Goal: Task Accomplishment & Management: Complete application form

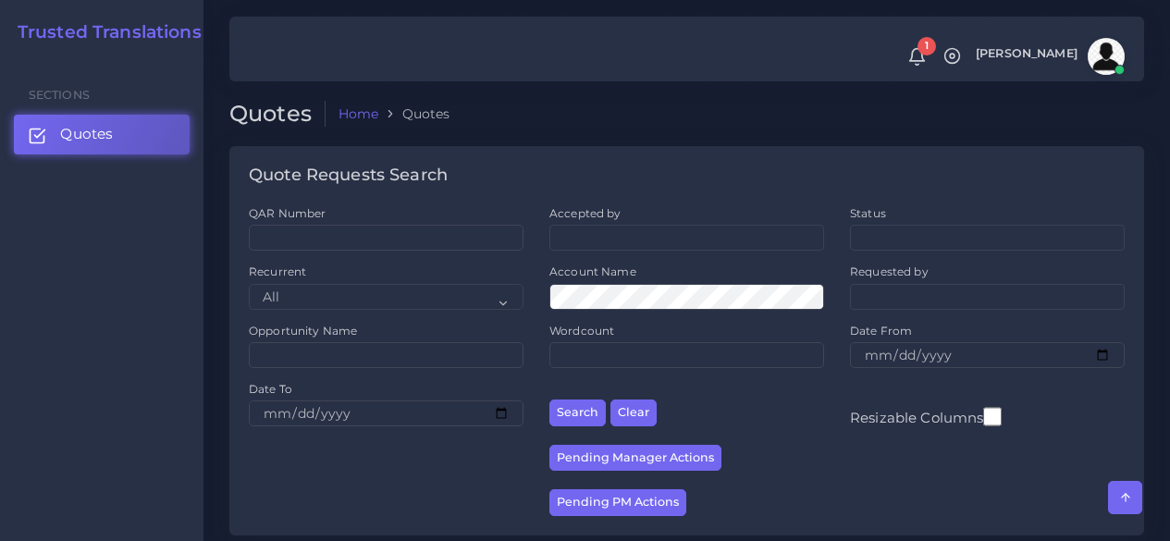
scroll to position [1295, 0]
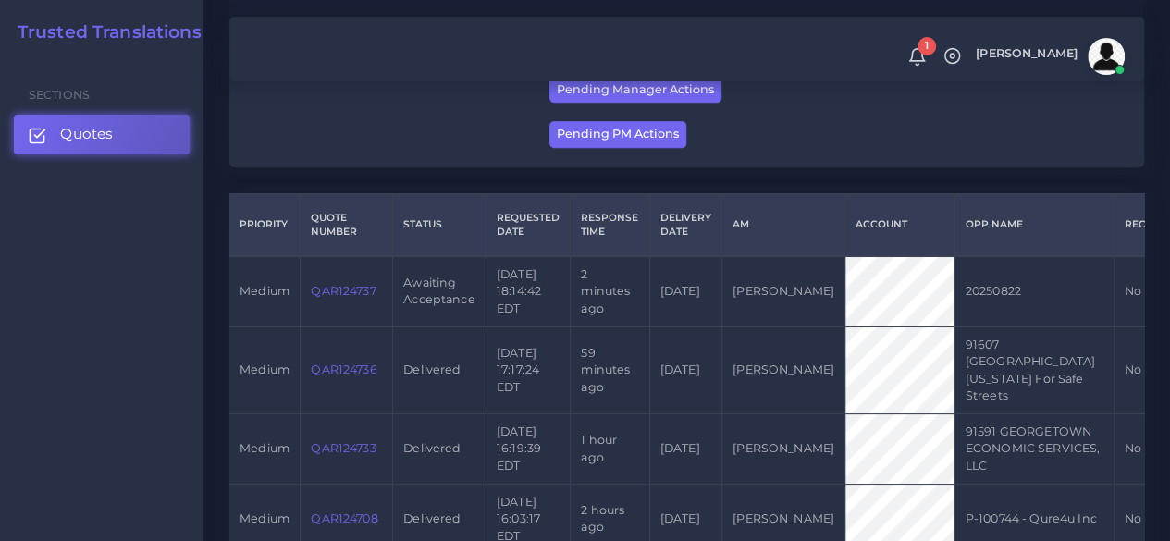
scroll to position [370, 0]
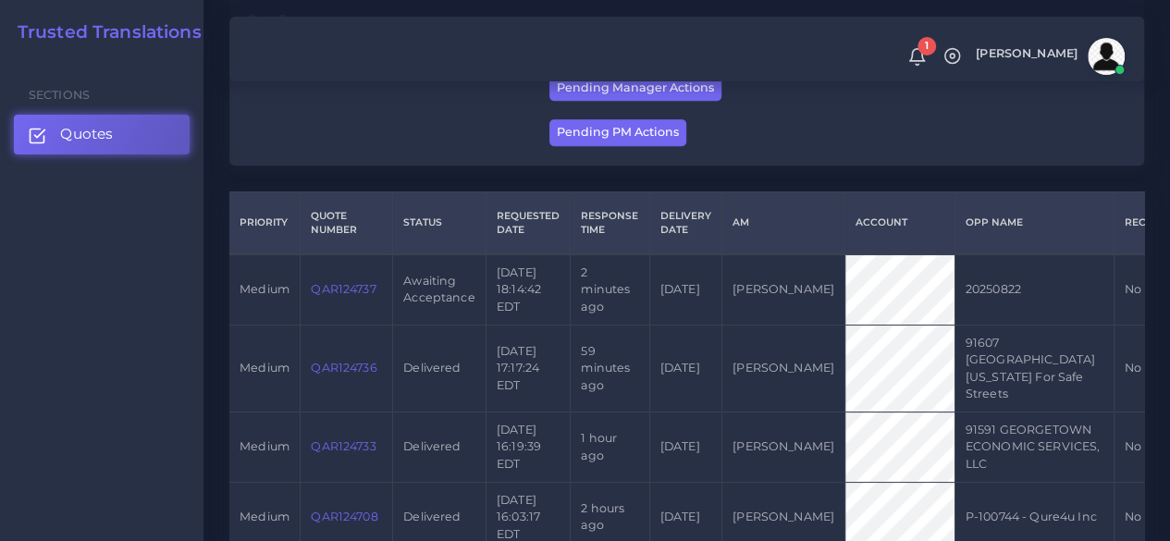
click at [353, 284] on link "QAR124737" at bounding box center [343, 289] width 65 height 14
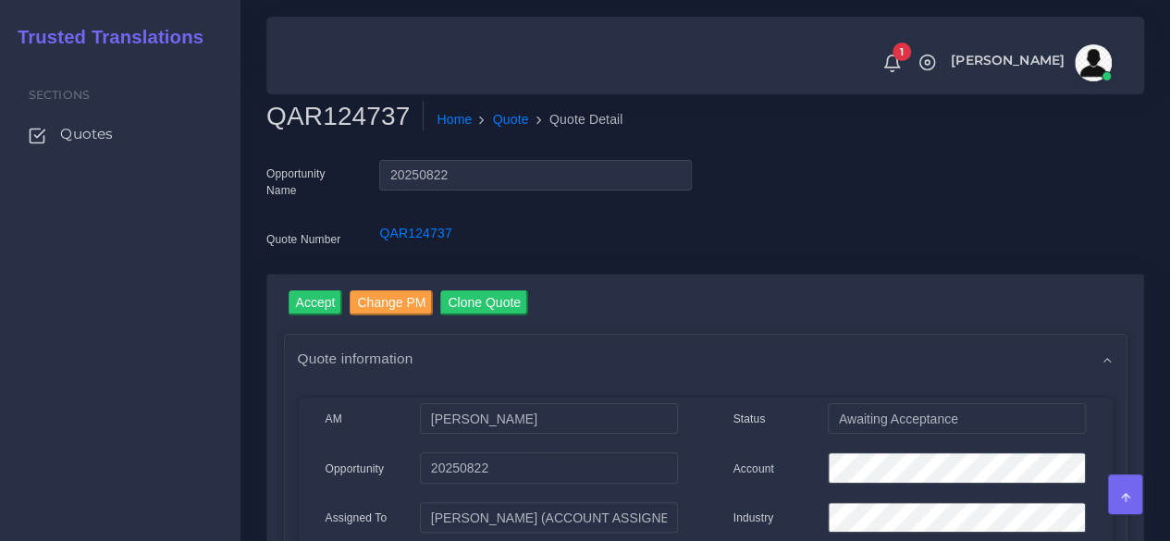
click at [353, 118] on h2 "QAR124737" at bounding box center [344, 116] width 157 height 31
copy h2 "QAR124737"
click at [318, 304] on input "Accept" at bounding box center [316, 303] width 55 height 25
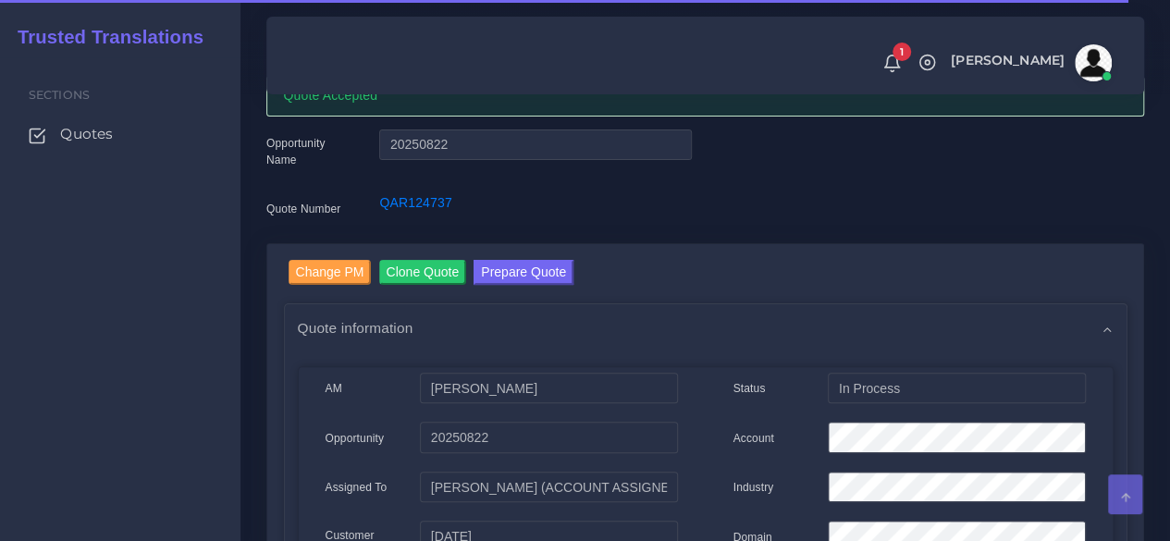
scroll to position [185, 0]
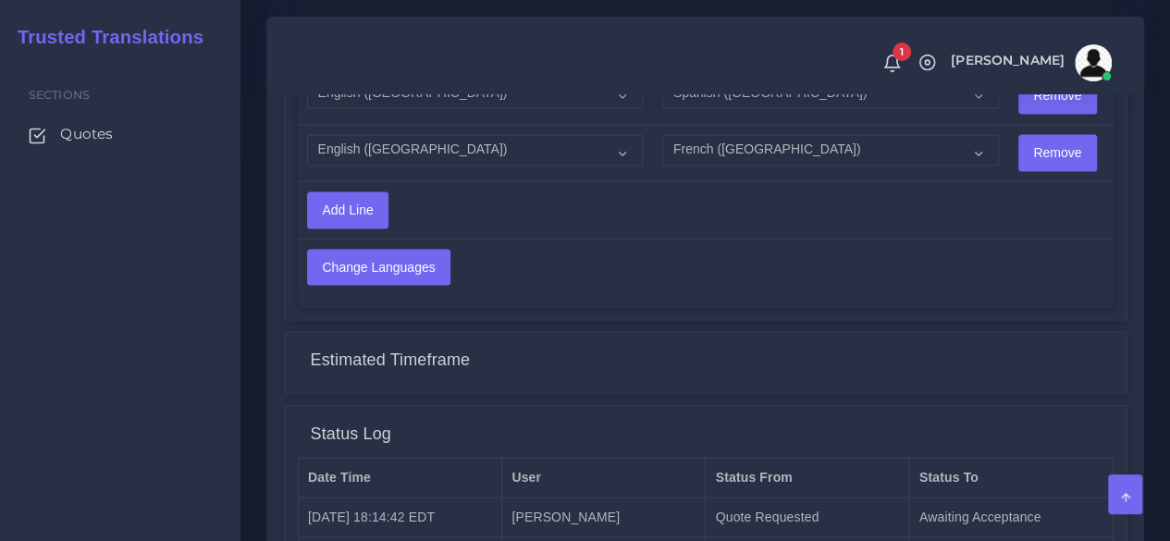
scroll to position [1728, 0]
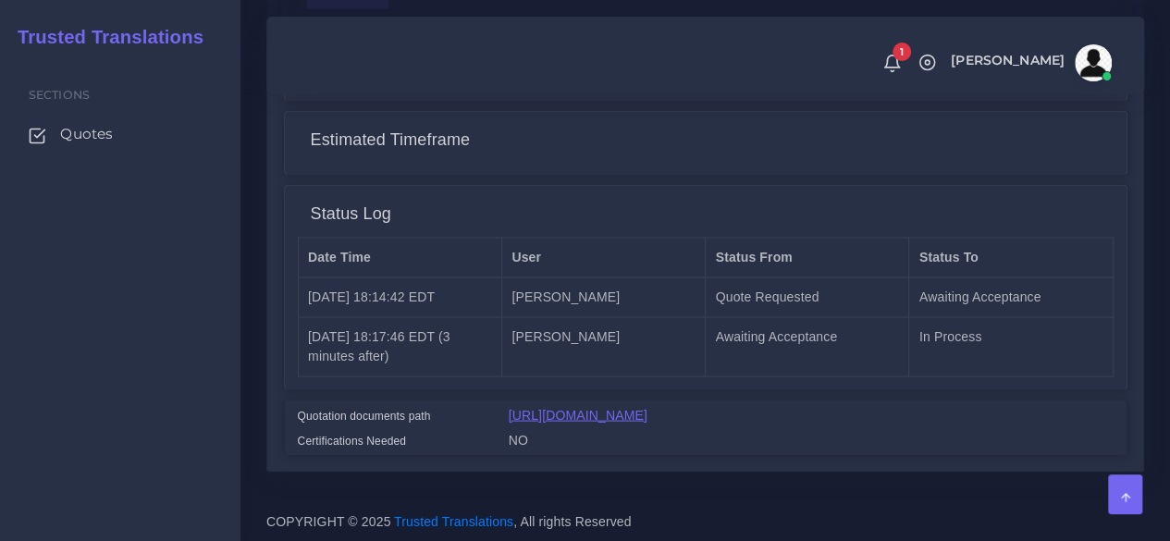
click at [638, 407] on link "[URL][DOMAIN_NAME]" at bounding box center [578, 414] width 139 height 15
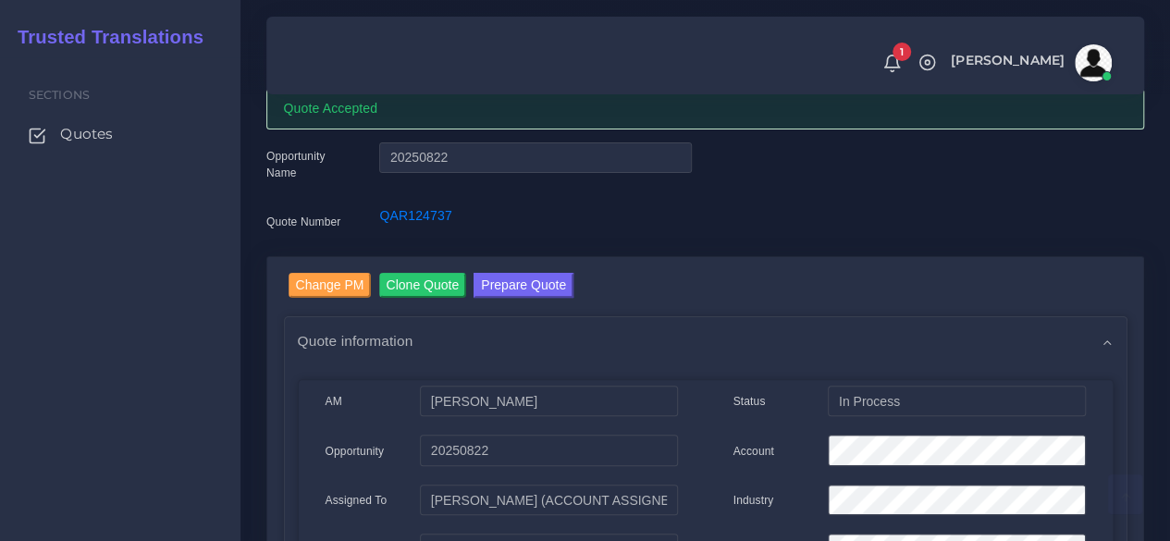
scroll to position [0, 0]
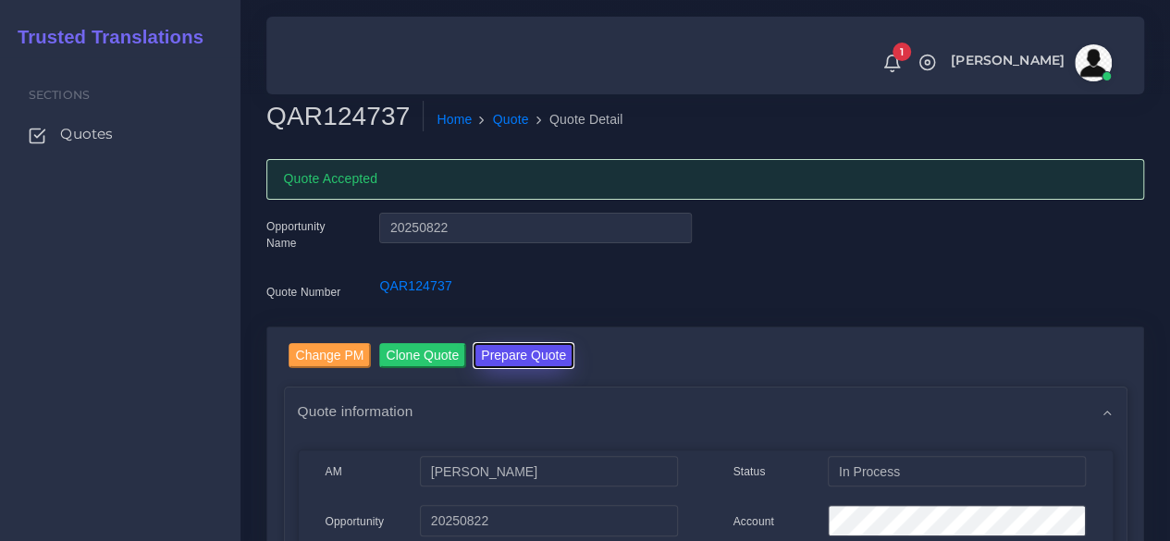
click at [540, 353] on button "Prepare Quote" at bounding box center [524, 355] width 100 height 25
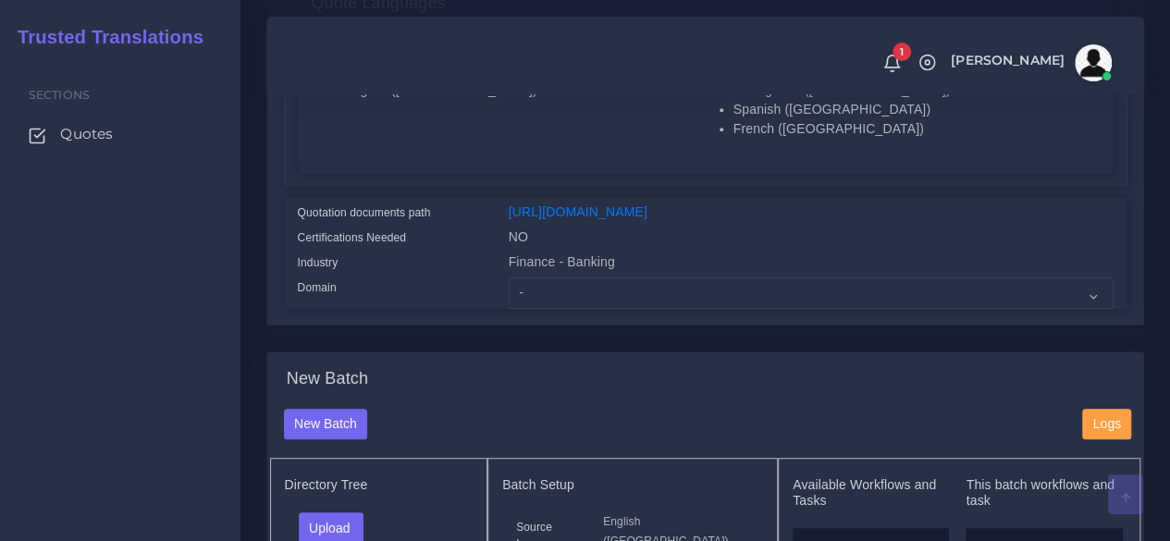
scroll to position [463, 0]
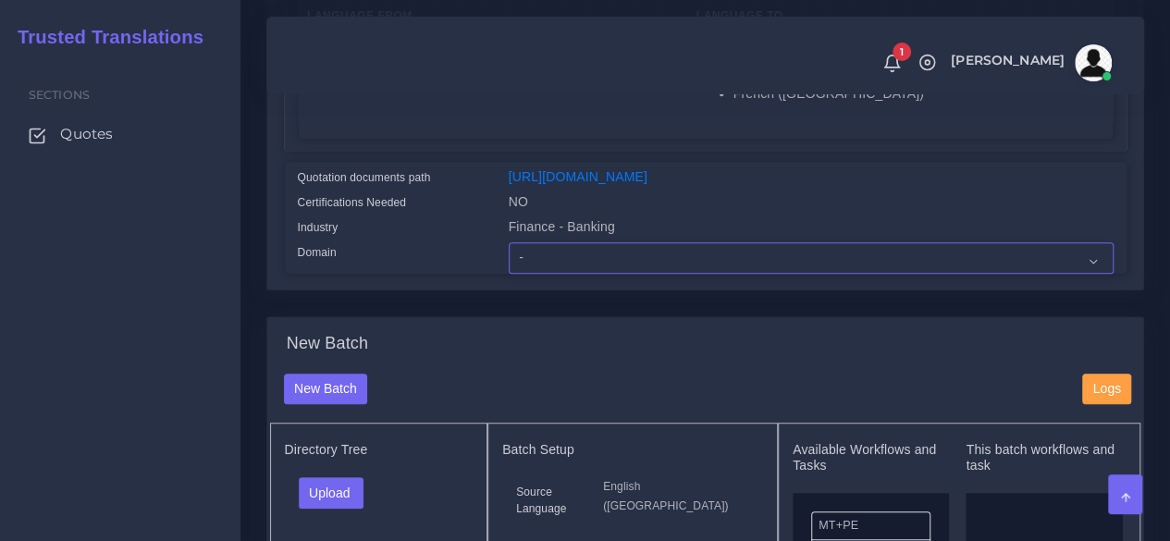
click at [560, 274] on select "- Advertising and Media Agriculture, Forestry and Fishing Architecture, Buildin…" at bounding box center [811, 257] width 605 height 31
select select "Industrial Manufacturing"
click at [509, 274] on select "- Advertising and Media Agriculture, Forestry and Fishing Architecture, Buildin…" at bounding box center [811, 257] width 605 height 31
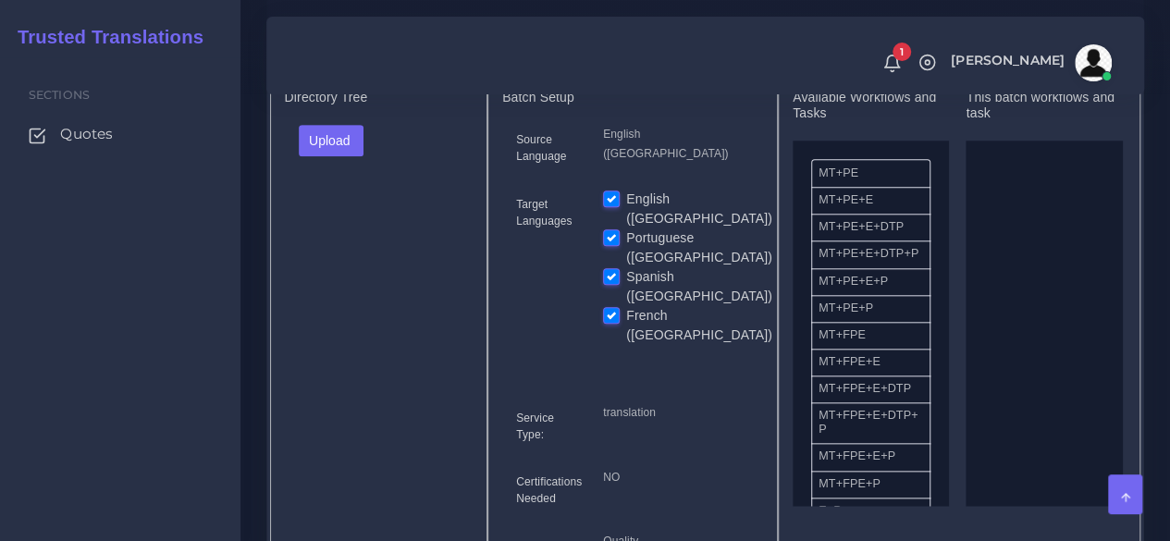
scroll to position [833, 0]
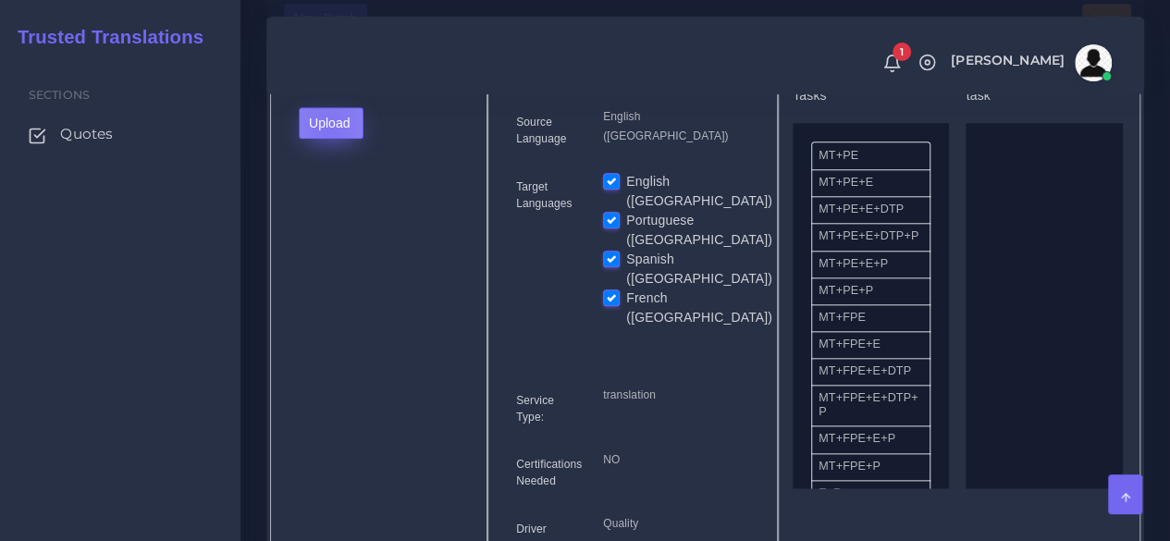
click at [328, 139] on button "Upload" at bounding box center [332, 122] width 66 height 31
click at [328, 204] on label "Files" at bounding box center [364, 192] width 128 height 23
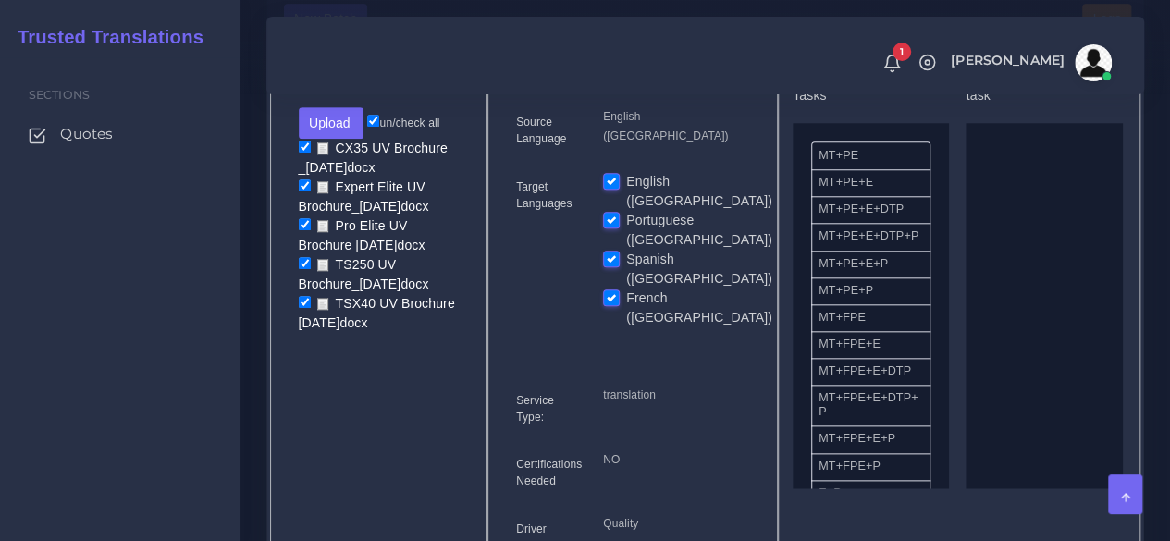
click at [626, 228] on label "Portuguese ([GEOGRAPHIC_DATA])" at bounding box center [699, 230] width 146 height 39
click at [608, 228] on input "Portuguese ([GEOGRAPHIC_DATA])" at bounding box center [611, 219] width 17 height 17
checkbox input "false"
click at [626, 254] on label "Spanish ([GEOGRAPHIC_DATA])" at bounding box center [699, 269] width 146 height 39
click at [618, 254] on input "Spanish ([GEOGRAPHIC_DATA])" at bounding box center [611, 258] width 17 height 17
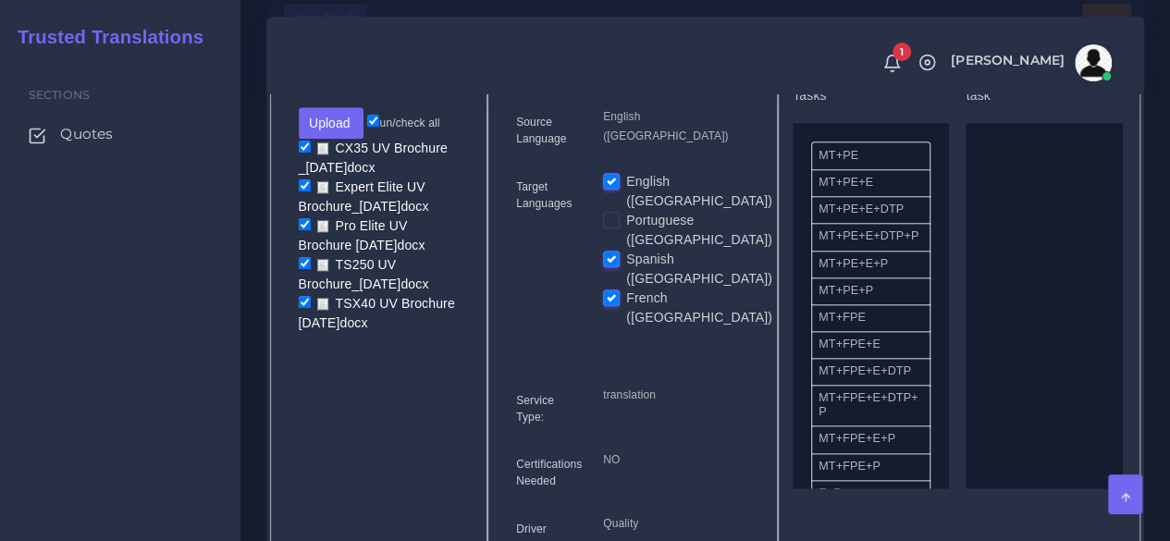
checkbox input "false"
click at [626, 289] on label "French ([GEOGRAPHIC_DATA])" at bounding box center [699, 308] width 146 height 39
click at [616, 289] on input "French ([GEOGRAPHIC_DATA])" at bounding box center [611, 297] width 17 height 17
checkbox input "false"
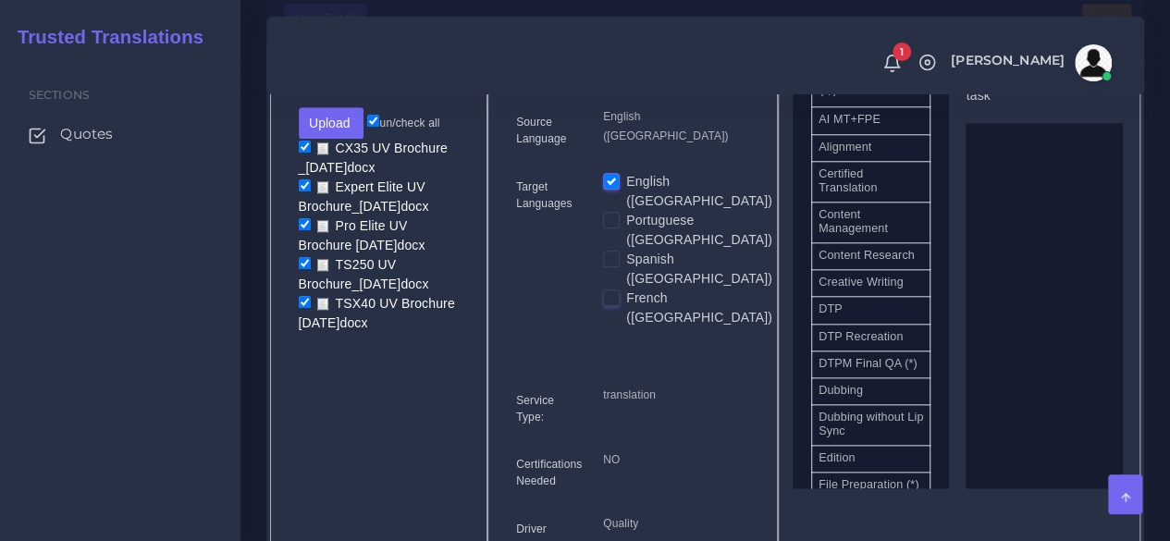
scroll to position [925, 0]
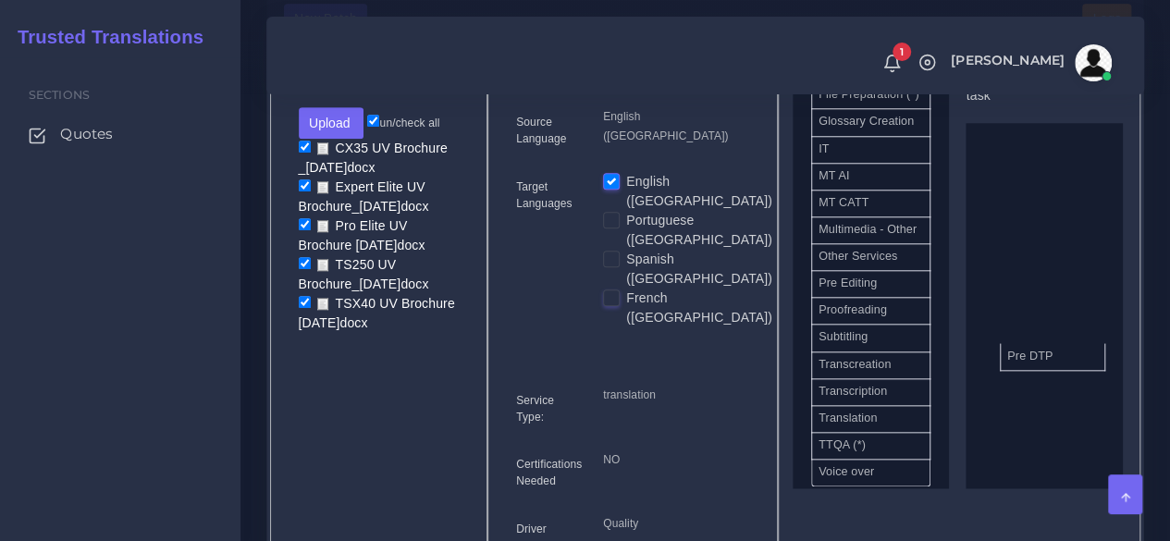
drag, startPoint x: 861, startPoint y: 387, endPoint x: 1049, endPoint y: 388, distance: 188.8
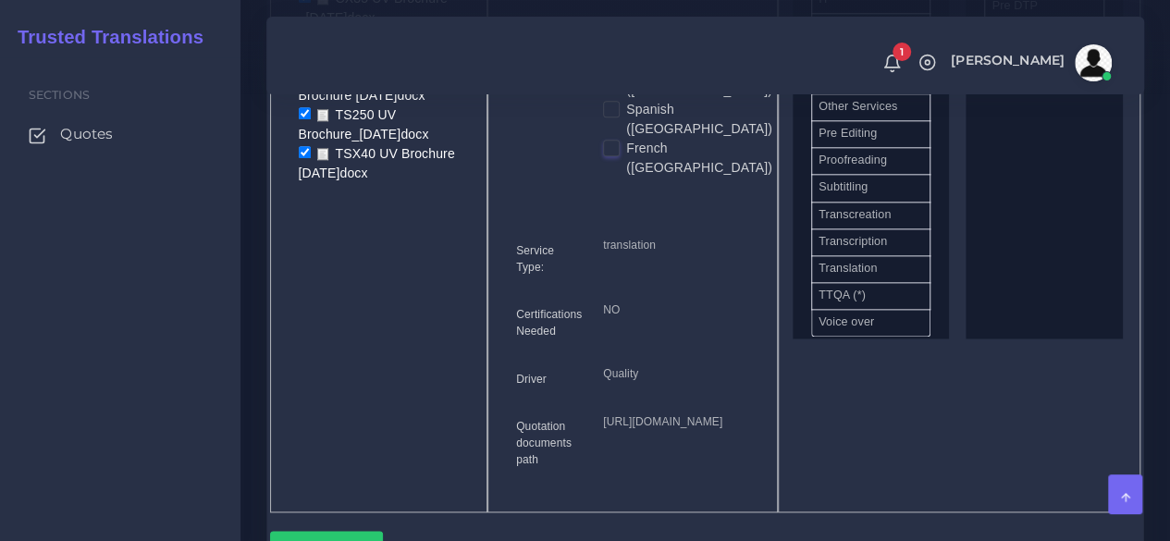
scroll to position [1295, 0]
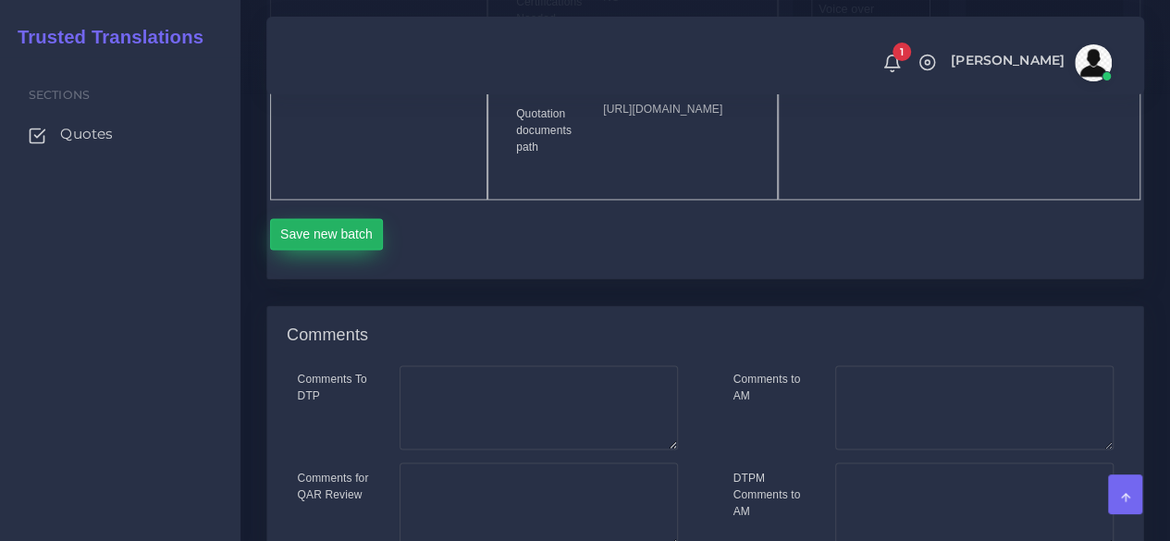
click at [292, 250] on button "Save new batch" at bounding box center [327, 233] width 114 height 31
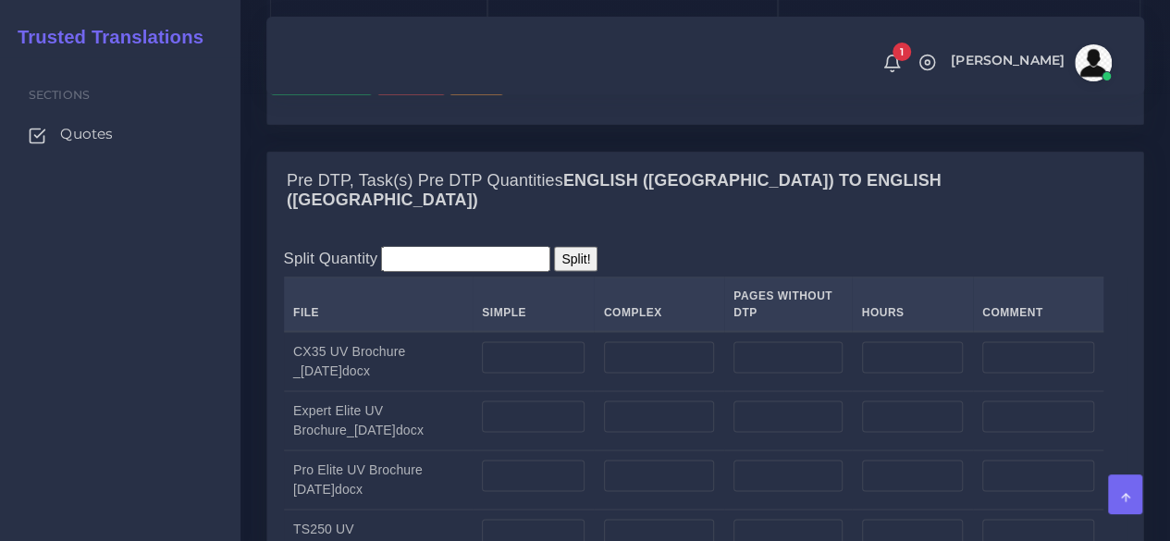
scroll to position [1666, 0]
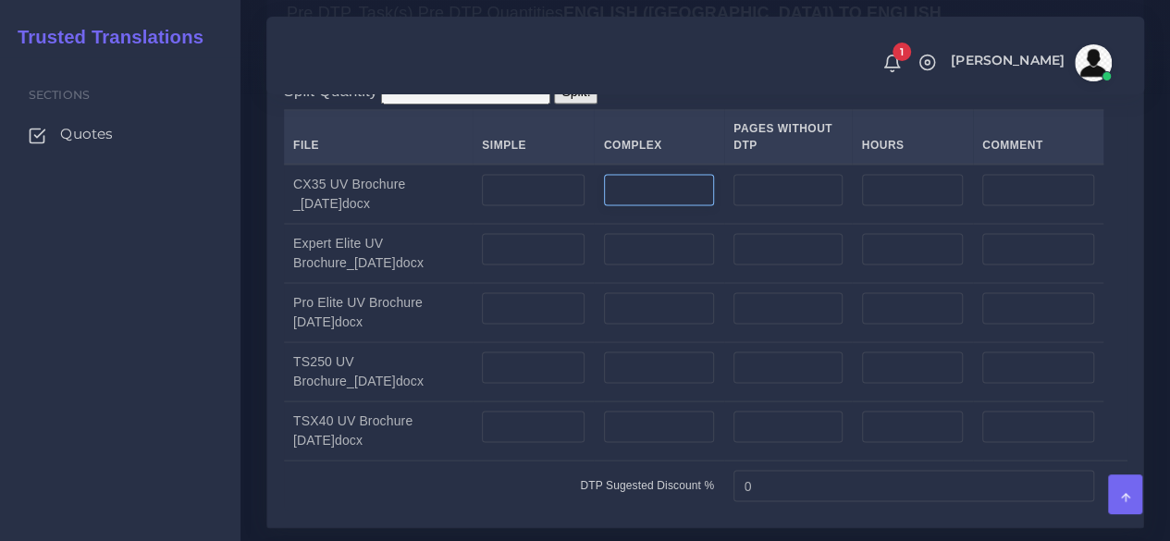
click at [668, 205] on input "number" at bounding box center [659, 189] width 110 height 31
type input "2"
click at [674, 265] on input "number" at bounding box center [659, 248] width 110 height 31
type input "2"
click at [671, 324] on input "number" at bounding box center [659, 307] width 110 height 31
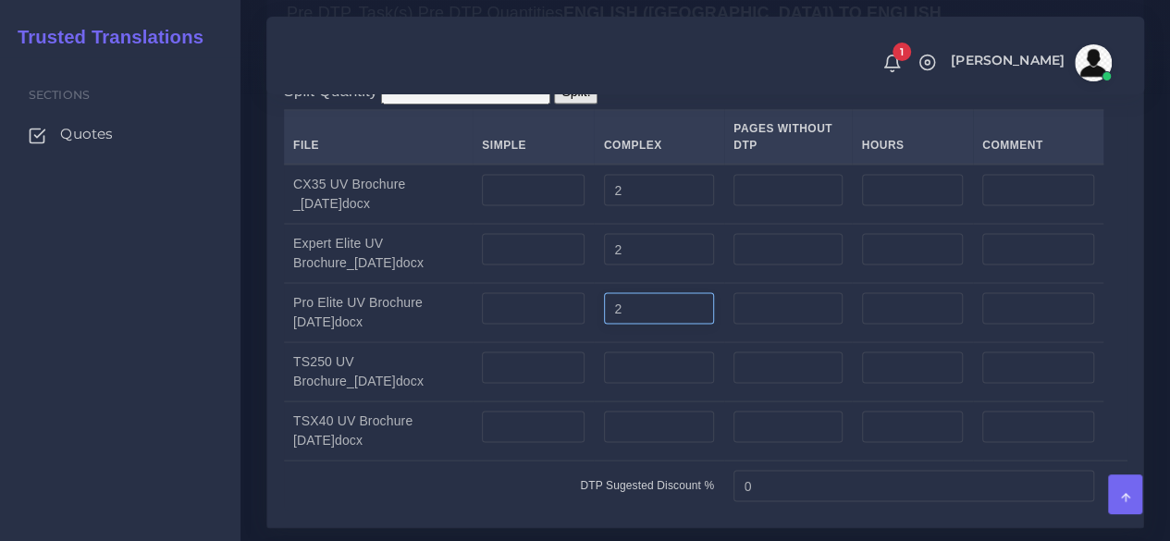
type input "2"
click at [674, 383] on input "number" at bounding box center [659, 367] width 110 height 31
type input "2"
click at [666, 442] on input "number" at bounding box center [659, 426] width 110 height 31
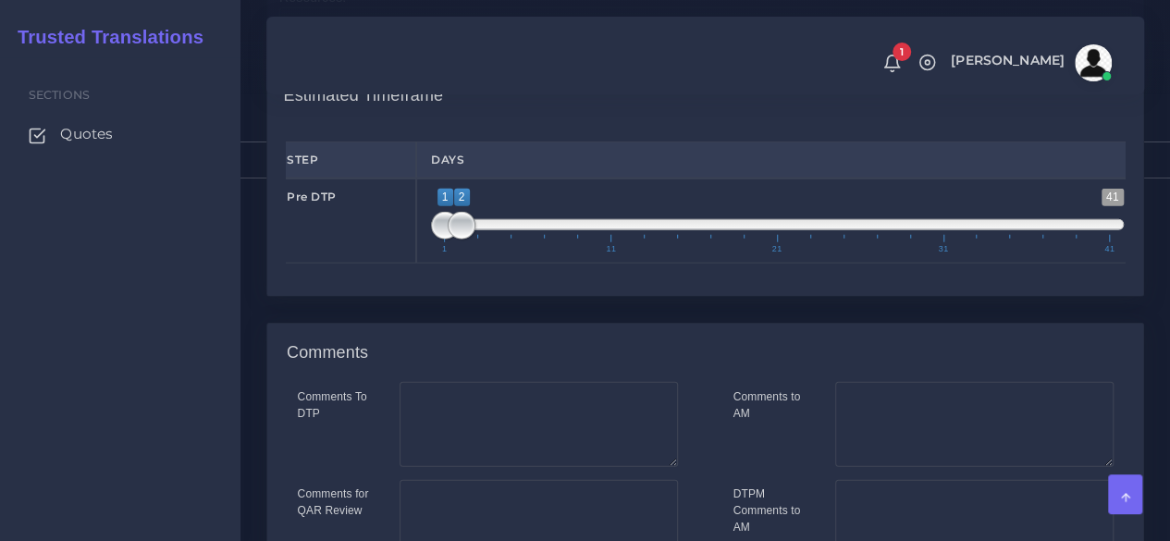
scroll to position [2313, 0]
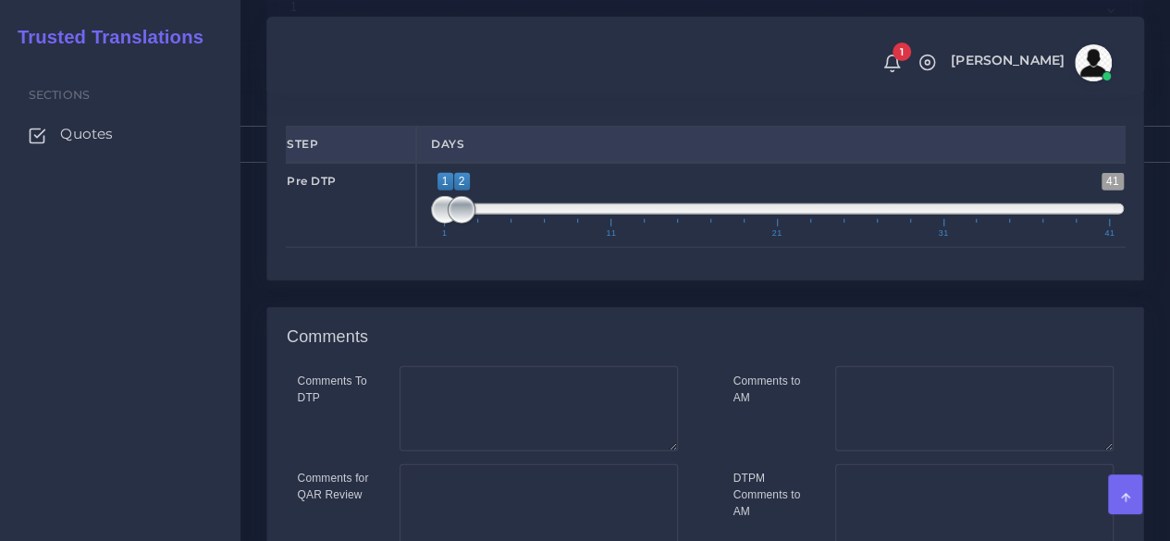
type input "2"
type input "1;1"
drag, startPoint x: 463, startPoint y: 238, endPoint x: 342, endPoint y: 253, distance: 121.2
click at [342, 248] on div "Pre DTP 1 41 1 2 1 — 2 1 11 21 31 41 1;1" at bounding box center [705, 205] width 867 height 85
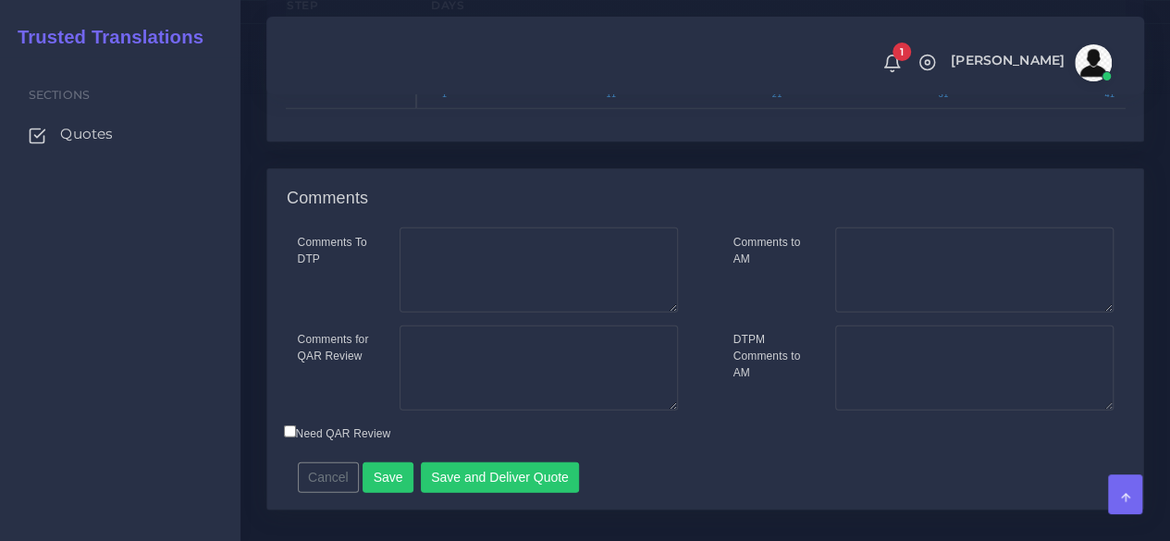
scroll to position [2516, 0]
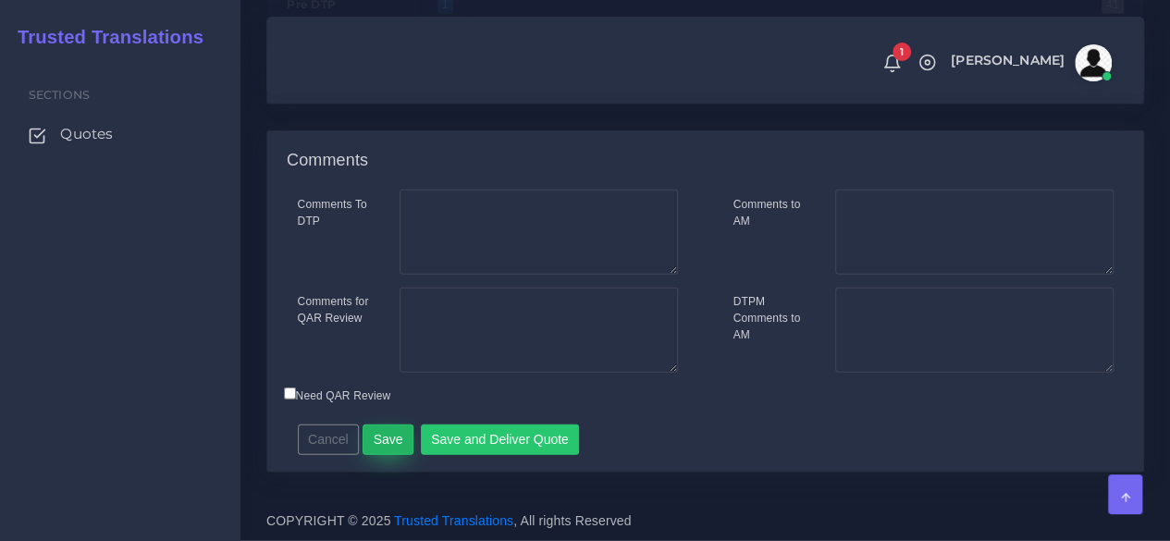
click at [392, 438] on button "Save" at bounding box center [388, 440] width 51 height 31
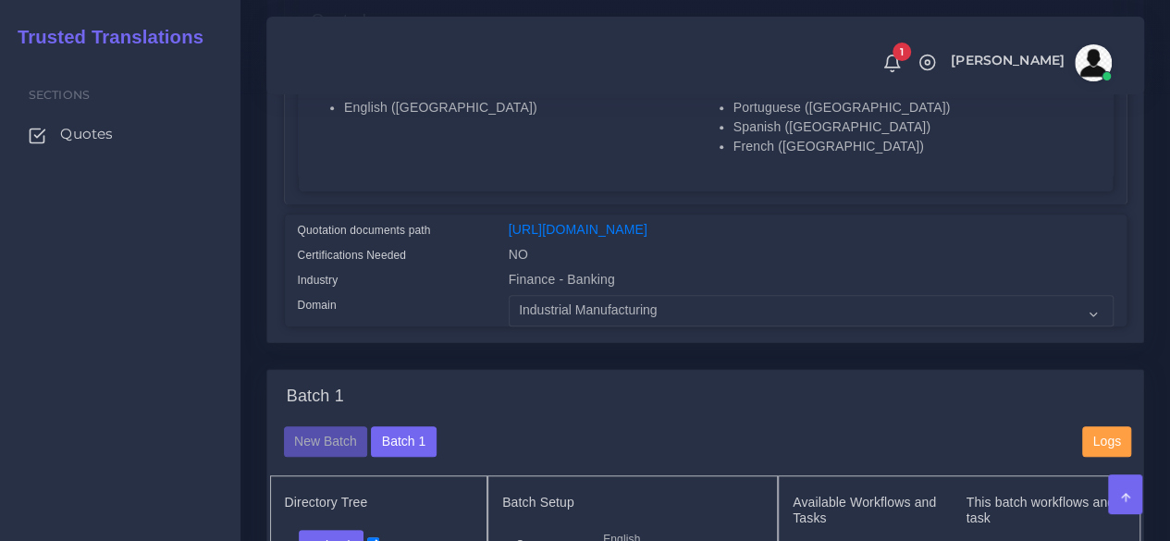
scroll to position [833, 0]
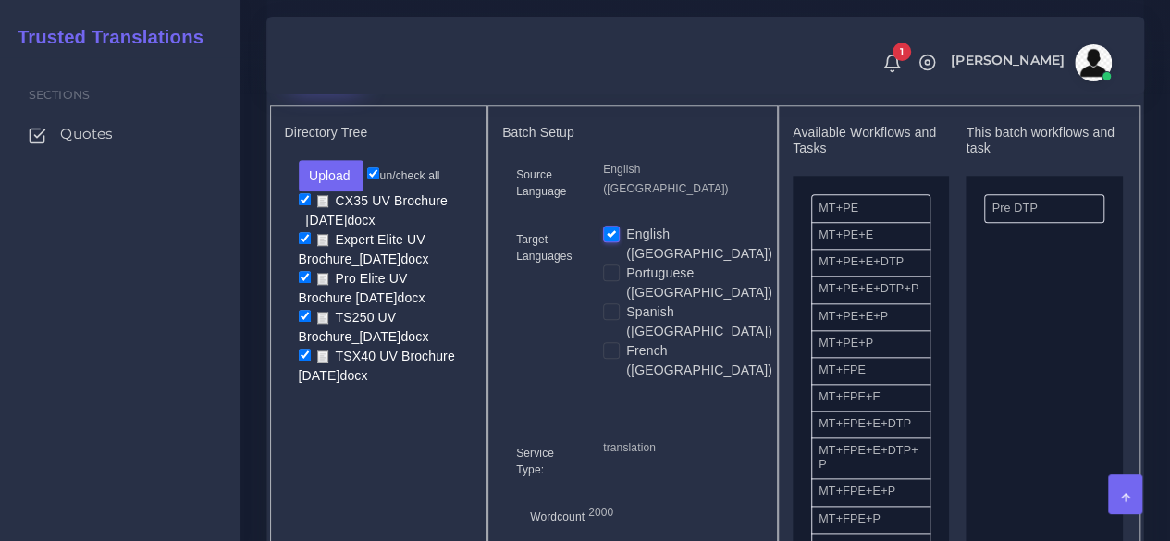
click at [347, 88] on button "New Batch" at bounding box center [326, 71] width 84 height 31
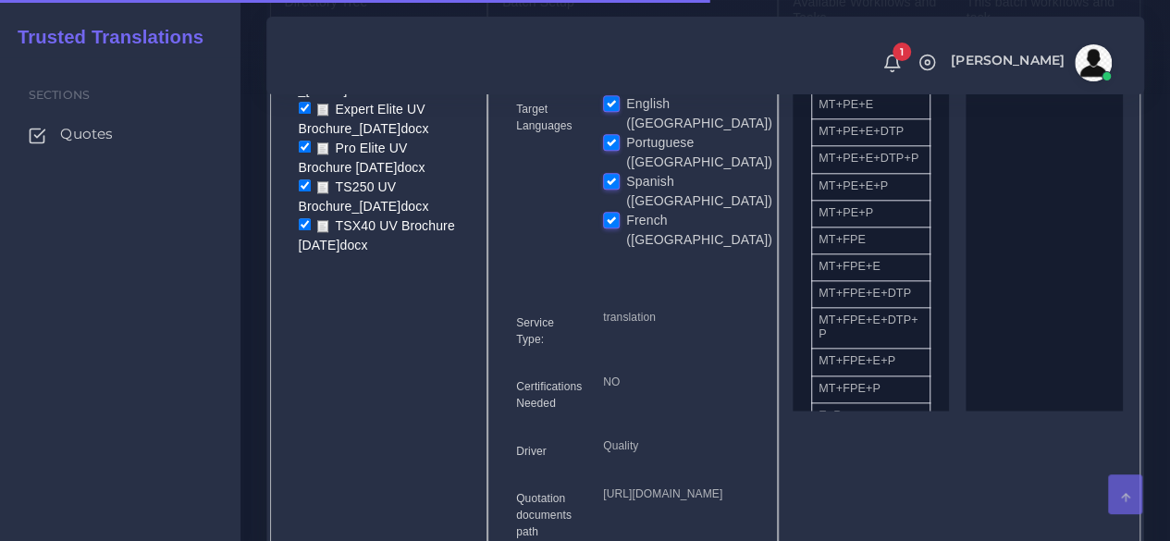
scroll to position [925, 0]
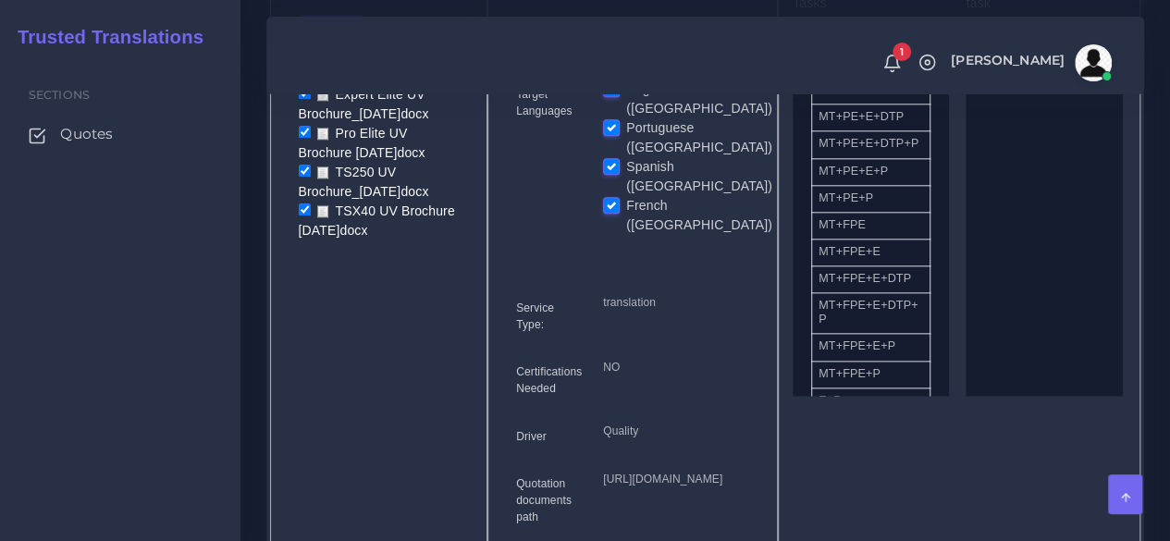
click at [626, 116] on label "English ([GEOGRAPHIC_DATA])" at bounding box center [699, 99] width 146 height 39
click at [614, 96] on input "English ([GEOGRAPHIC_DATA])" at bounding box center [611, 88] width 17 height 17
checkbox input "false"
click at [626, 164] on label "Spanish ([GEOGRAPHIC_DATA])" at bounding box center [699, 176] width 146 height 39
click at [605, 164] on input "Spanish ([GEOGRAPHIC_DATA])" at bounding box center [611, 165] width 17 height 17
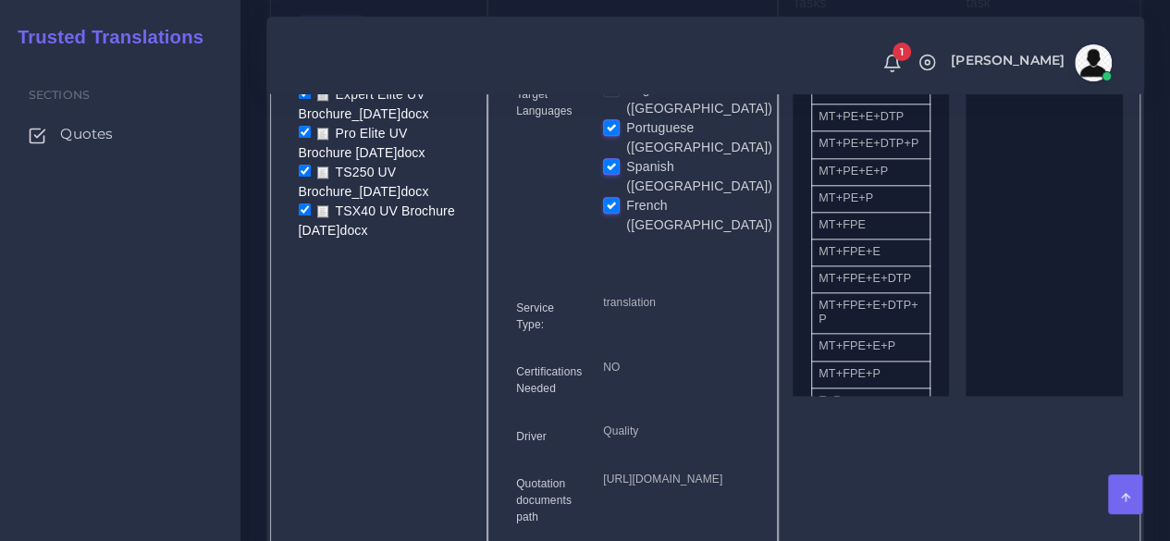
checkbox input "false"
click at [626, 196] on label "French ([GEOGRAPHIC_DATA])" at bounding box center [699, 215] width 146 height 39
click at [611, 196] on input "French ([GEOGRAPHIC_DATA])" at bounding box center [611, 204] width 17 height 17
checkbox input "false"
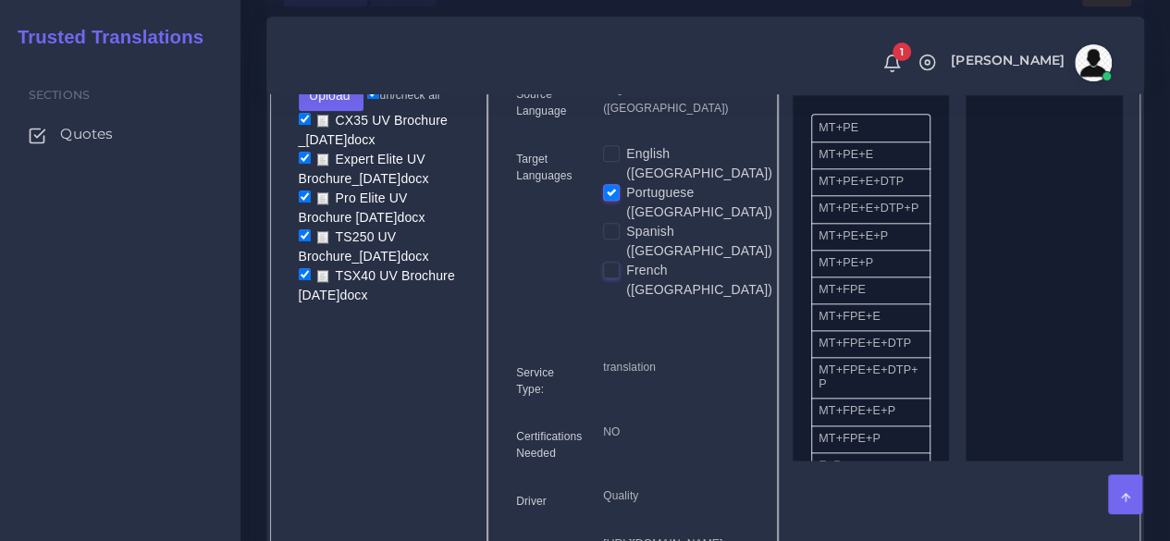
scroll to position [833, 0]
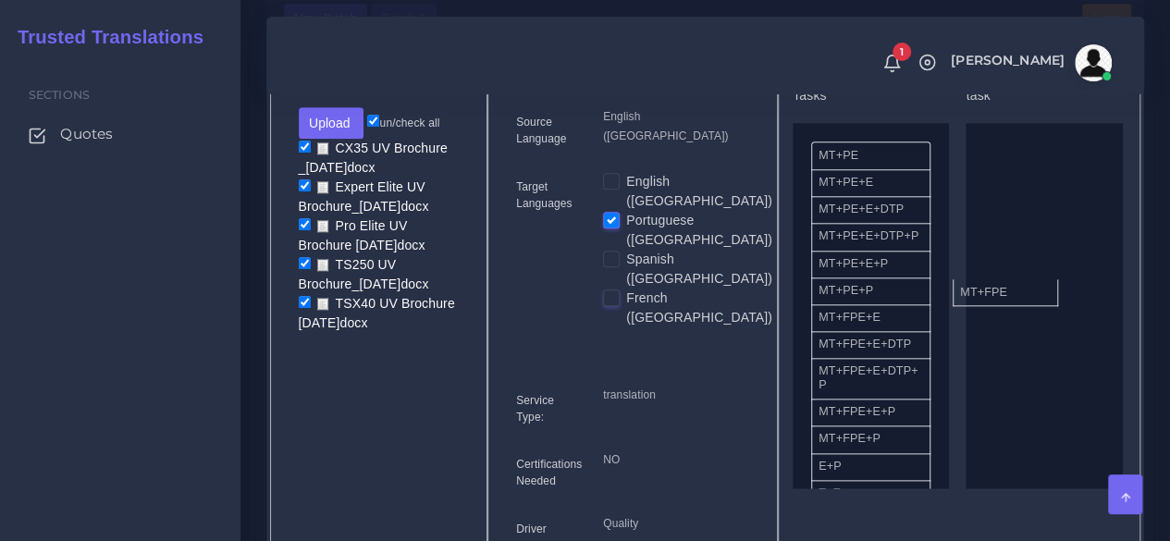
drag, startPoint x: 863, startPoint y: 365, endPoint x: 1012, endPoint y: 325, distance: 154.4
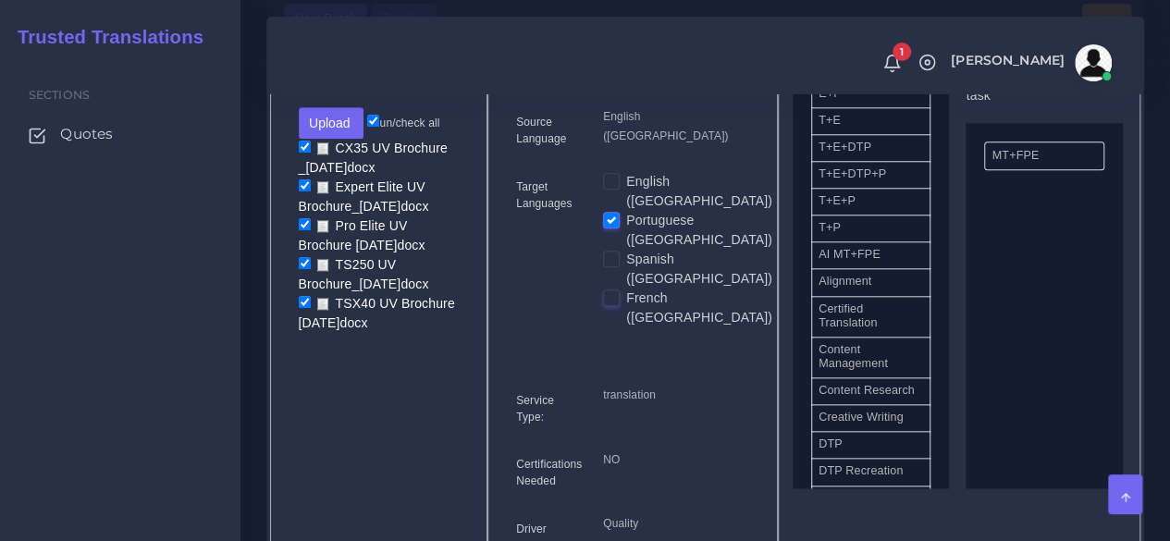
scroll to position [555, 0]
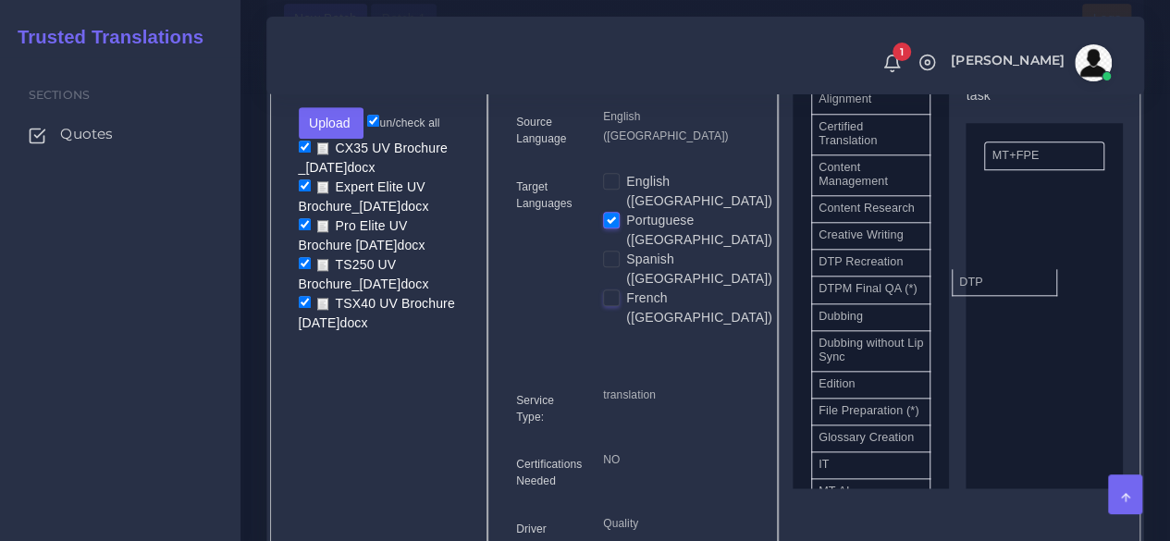
drag, startPoint x: 877, startPoint y: 316, endPoint x: 1018, endPoint y: 315, distance: 140.7
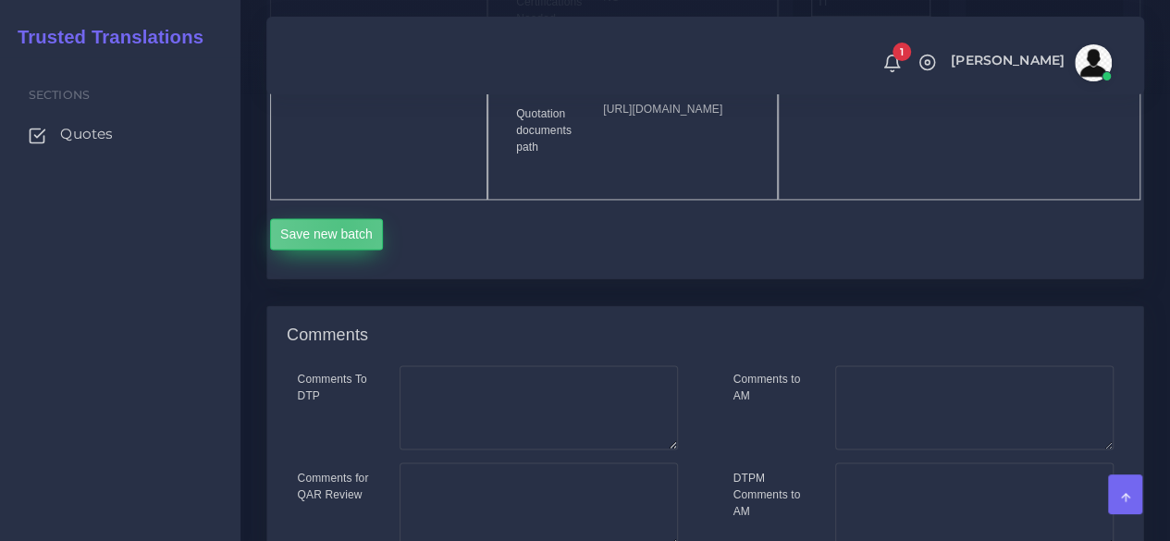
click at [342, 250] on button "Save new batch" at bounding box center [327, 233] width 114 height 31
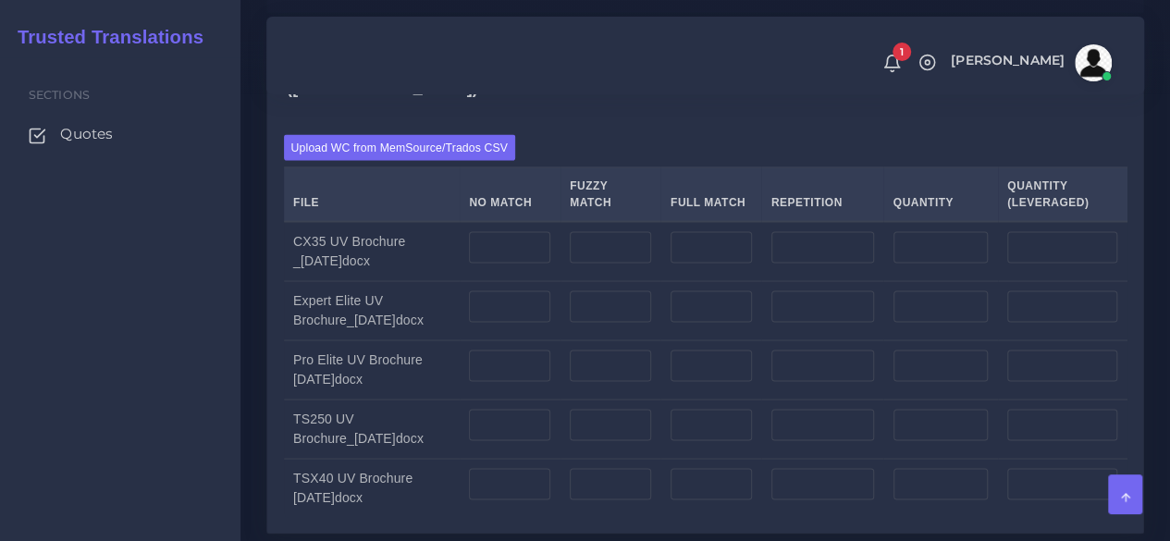
scroll to position [1666, 0]
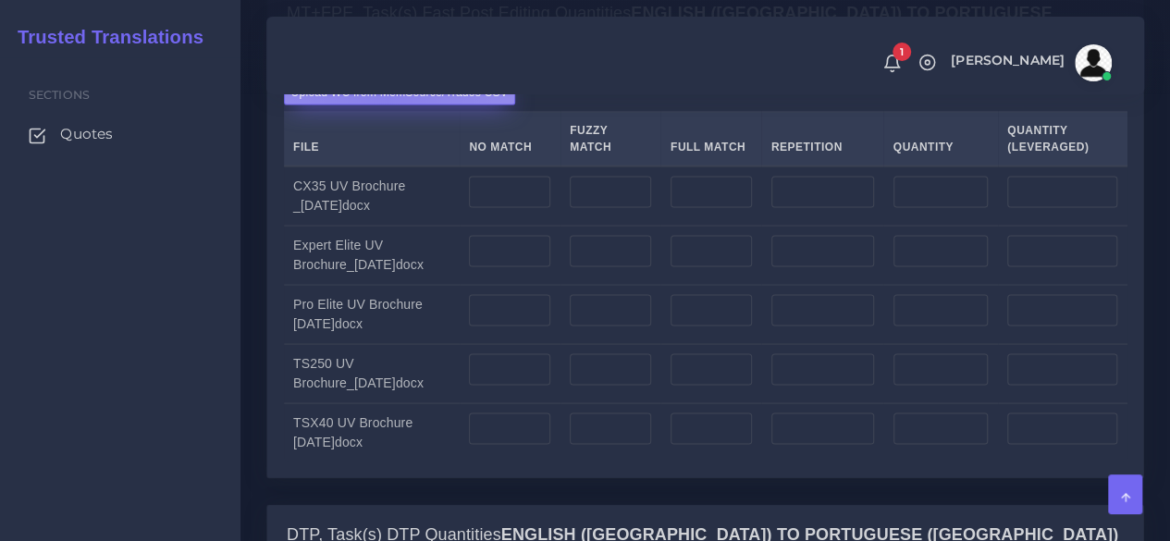
click at [386, 104] on label "Upload WC from MemSource/Trados CSV" at bounding box center [400, 91] width 232 height 25
click at [0, 0] on input "Upload WC from MemSource/Trados CSV" at bounding box center [0, 0] width 0 height 0
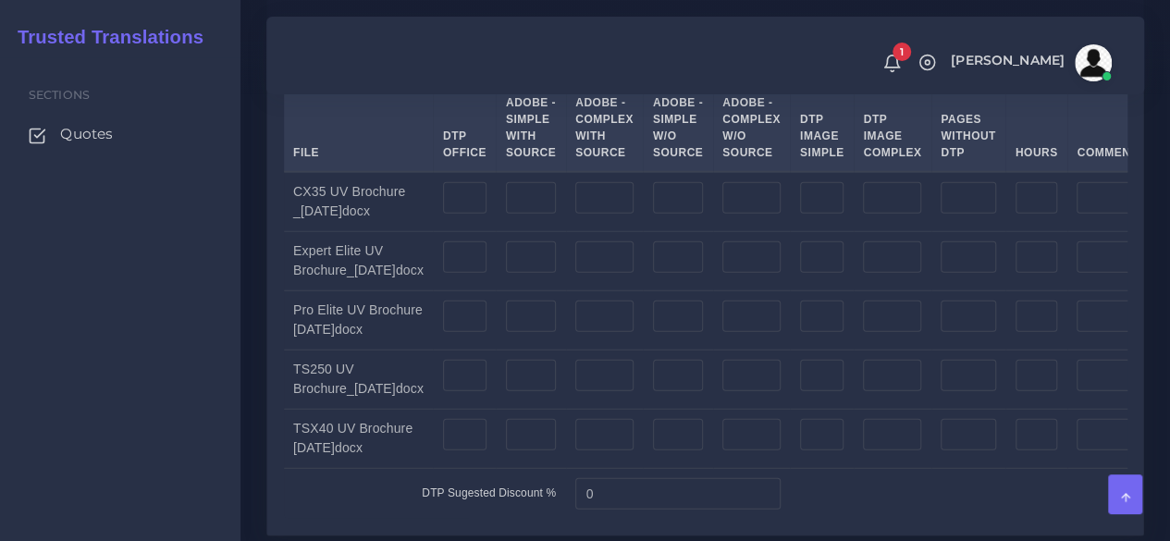
scroll to position [2221, 0]
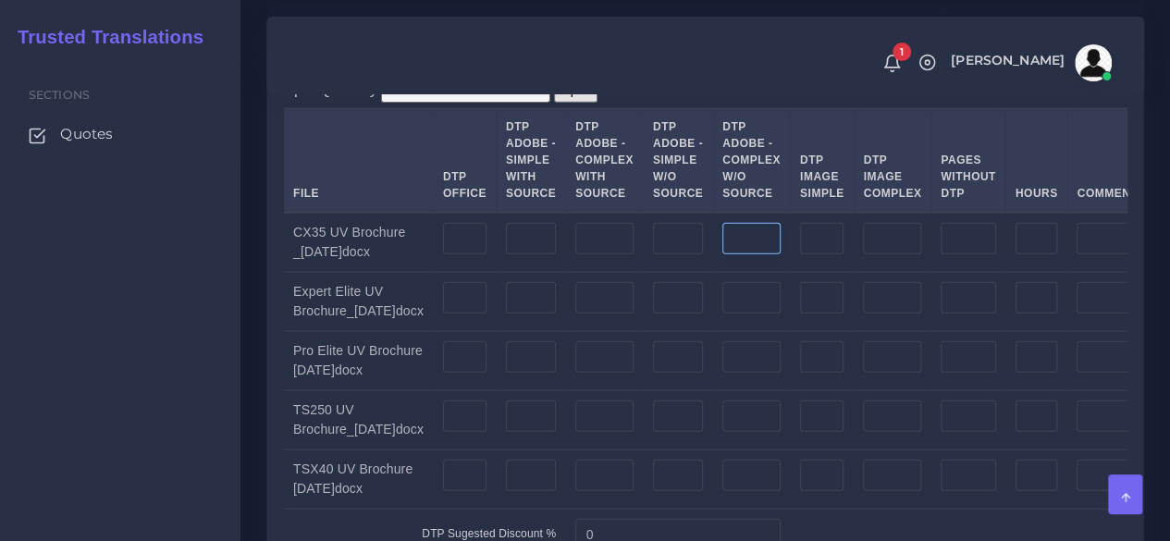
click at [757, 254] on input "number" at bounding box center [752, 238] width 58 height 31
type input "2"
click at [756, 314] on input "number" at bounding box center [752, 297] width 58 height 31
type input "2"
click at [757, 373] on input "number" at bounding box center [752, 356] width 58 height 31
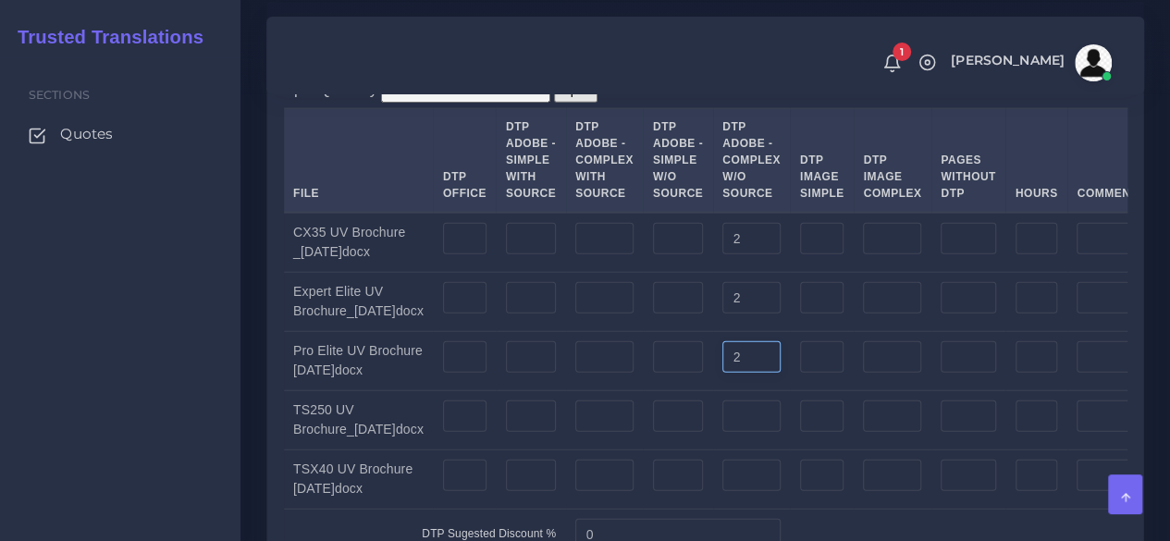
type input "2"
click at [760, 432] on input "number" at bounding box center [752, 416] width 58 height 31
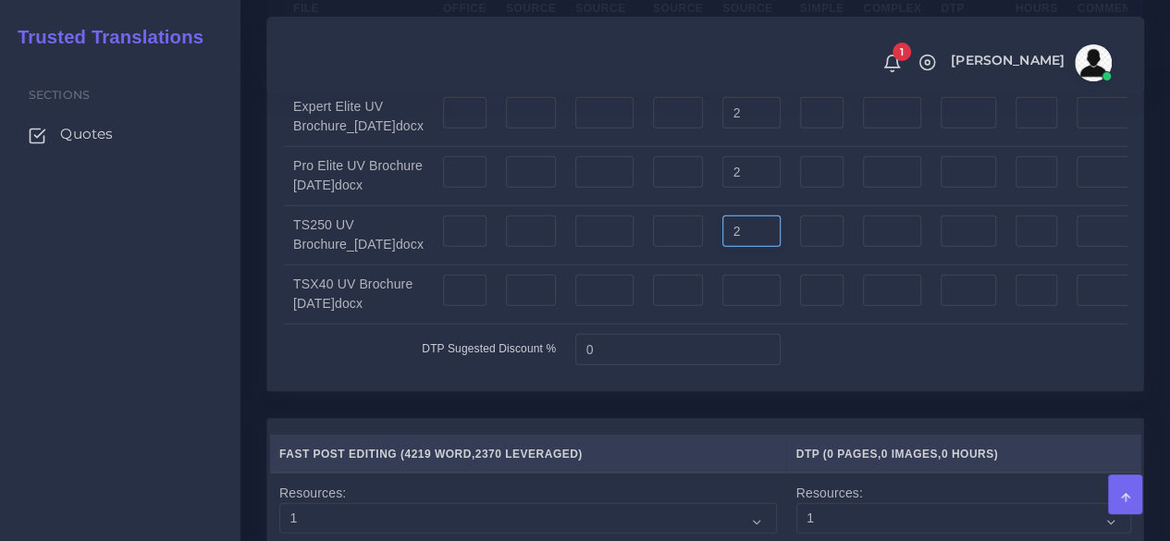
type input "2"
click at [758, 306] on input "number" at bounding box center [752, 290] width 58 height 31
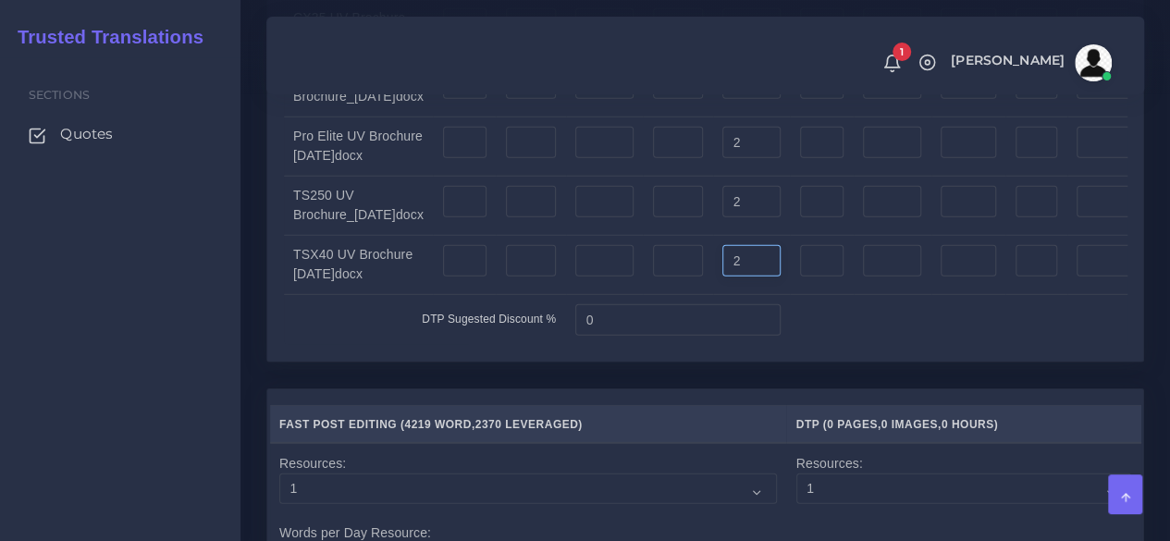
scroll to position [2868, 0]
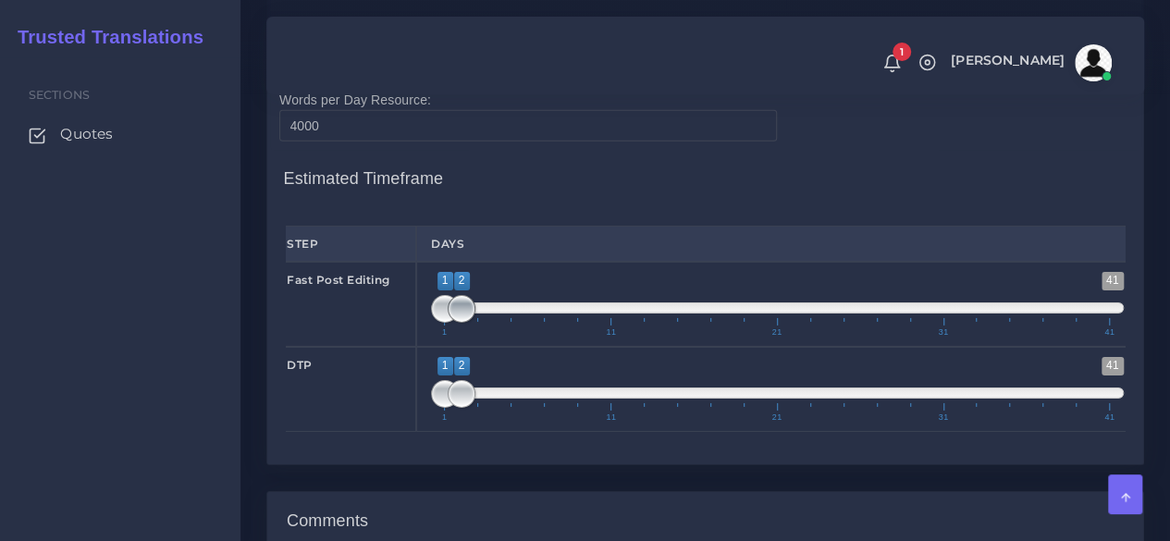
type input "2"
type input "1;1"
drag, startPoint x: 464, startPoint y: 356, endPoint x: 385, endPoint y: 357, distance: 79.6
click at [385, 347] on div "Fast Post Editing 1 41 1 2 1 — 2 1 11 21 31 41 1;1" at bounding box center [705, 304] width 867 height 85
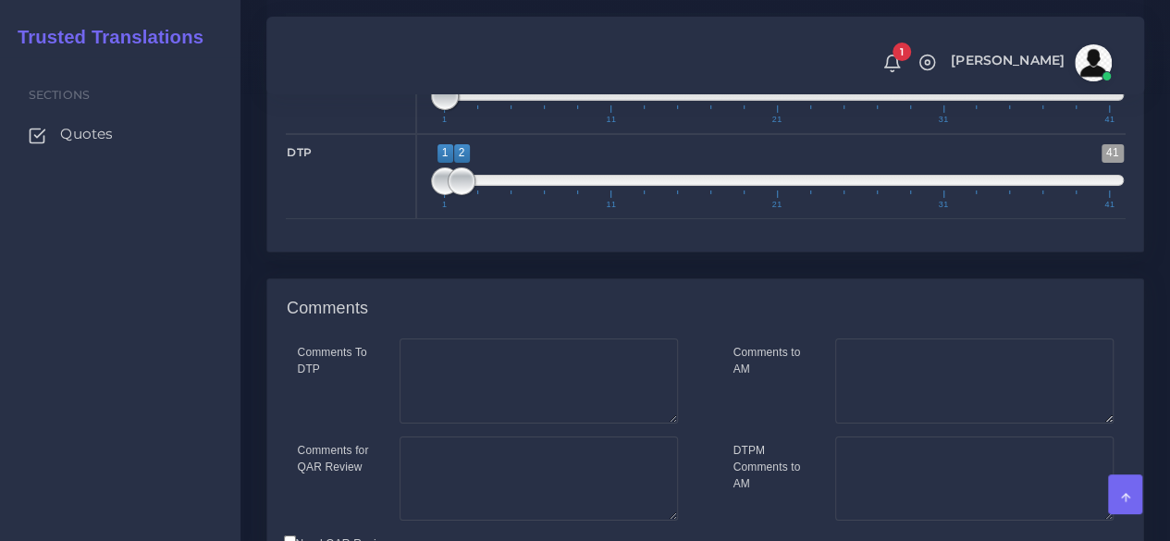
scroll to position [3053, 0]
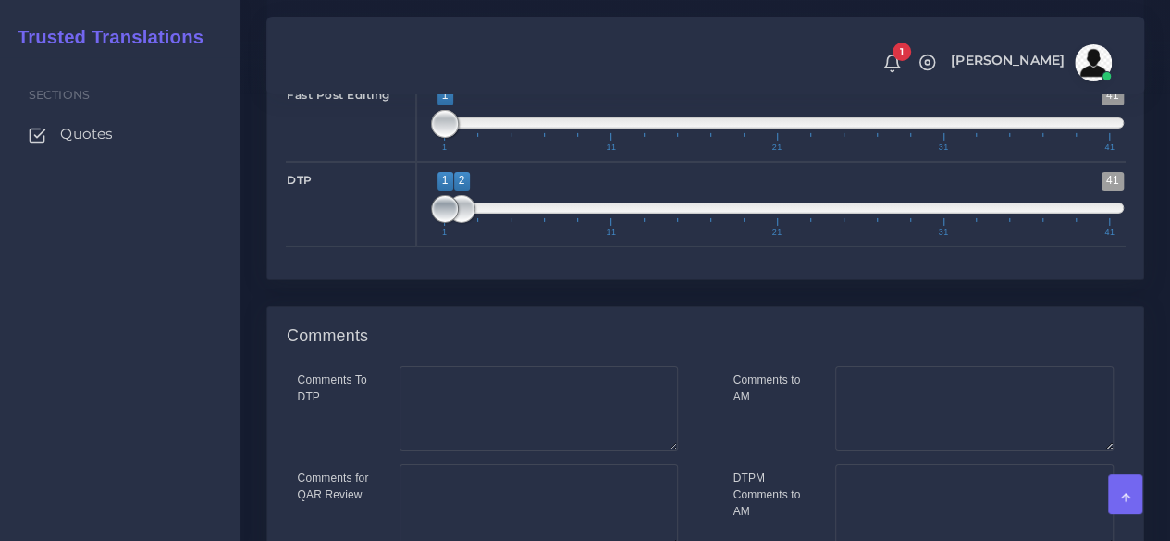
type input "2;2"
drag, startPoint x: 440, startPoint y: 262, endPoint x: 459, endPoint y: 260, distance: 19.5
click at [459, 223] on span at bounding box center [462, 209] width 28 height 28
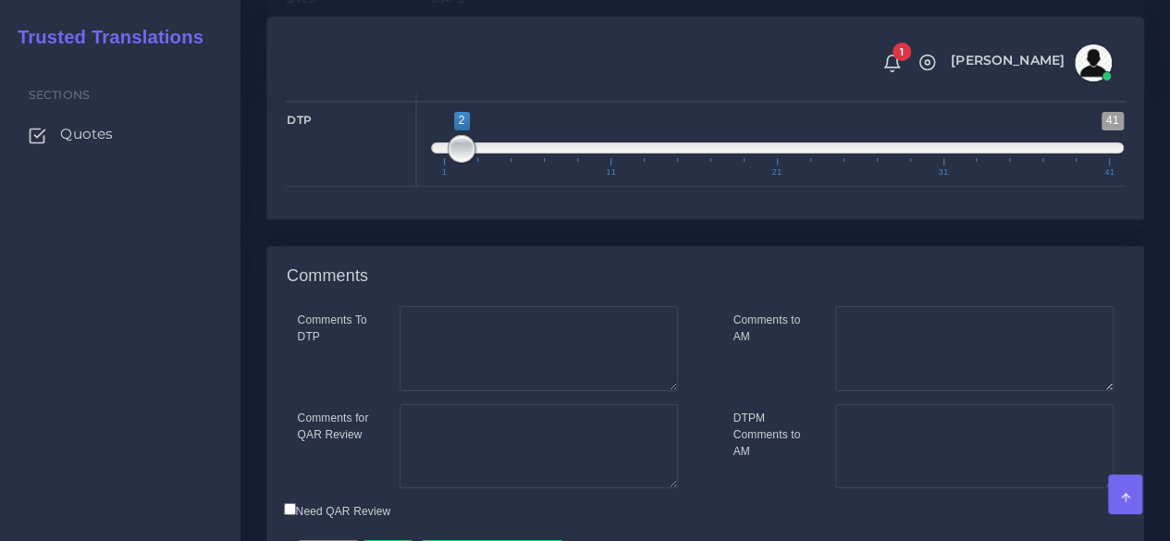
scroll to position [3283, 0]
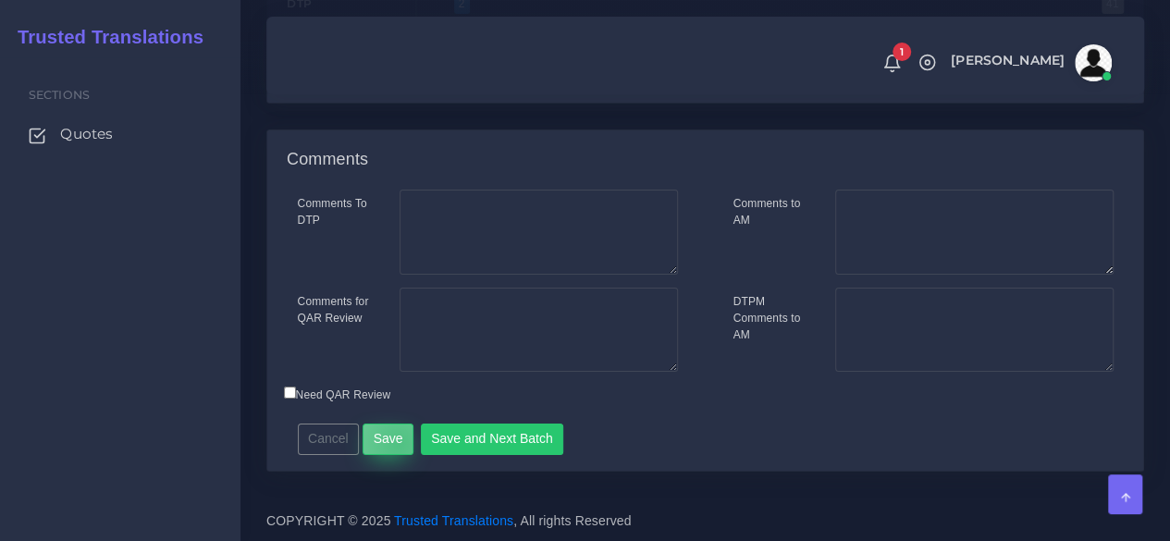
click at [394, 445] on button "Save" at bounding box center [388, 439] width 51 height 31
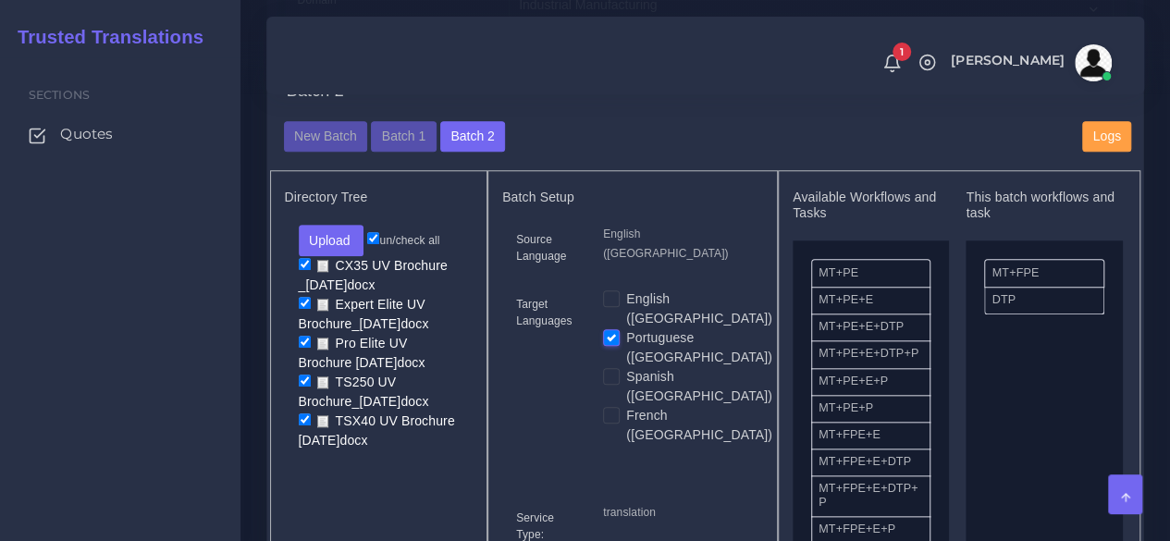
scroll to position [648, 0]
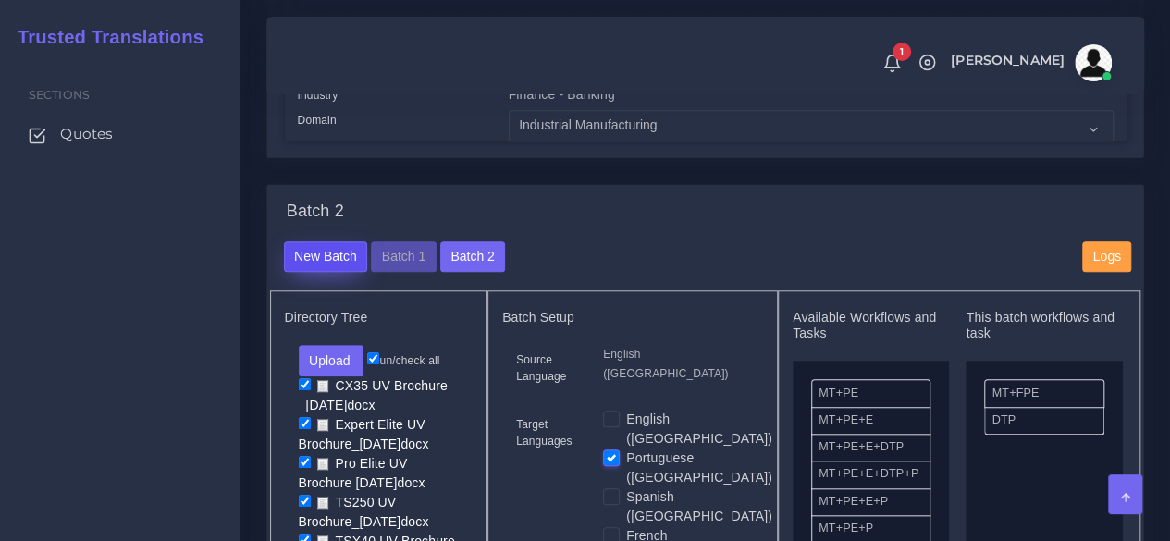
click at [322, 273] on button "New Batch" at bounding box center [326, 256] width 84 height 31
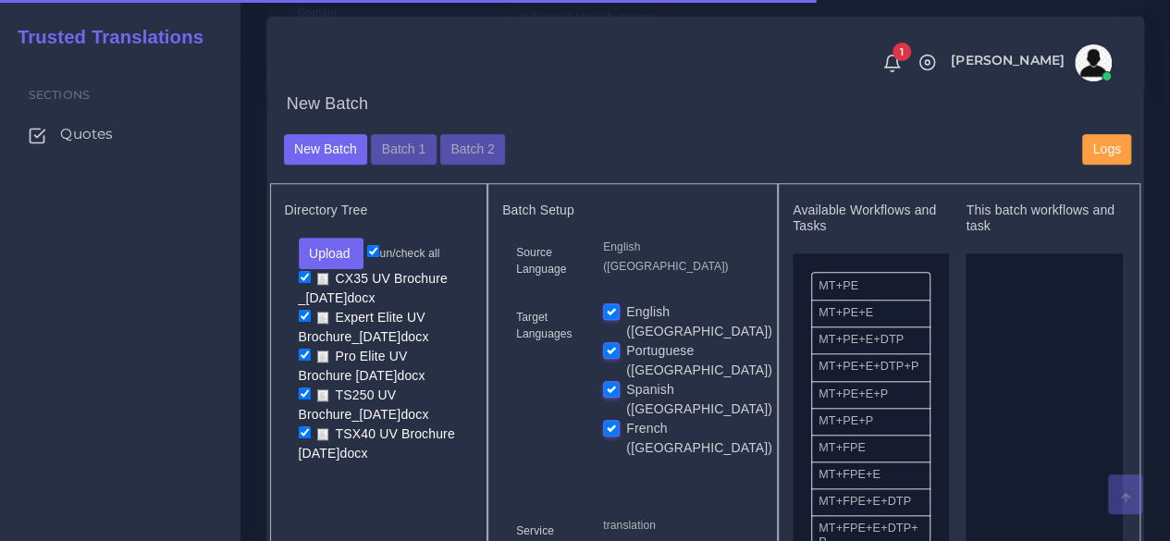
scroll to position [833, 0]
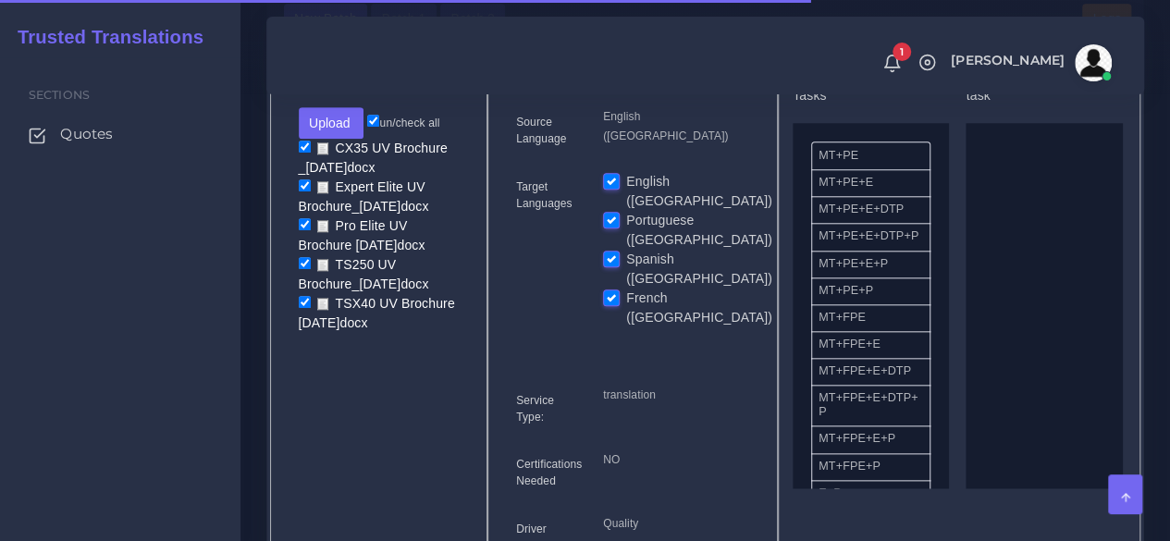
click at [626, 211] on label "English ([GEOGRAPHIC_DATA])" at bounding box center [699, 191] width 146 height 39
click at [612, 189] on input "English ([GEOGRAPHIC_DATA])" at bounding box center [611, 180] width 17 height 17
checkbox input "false"
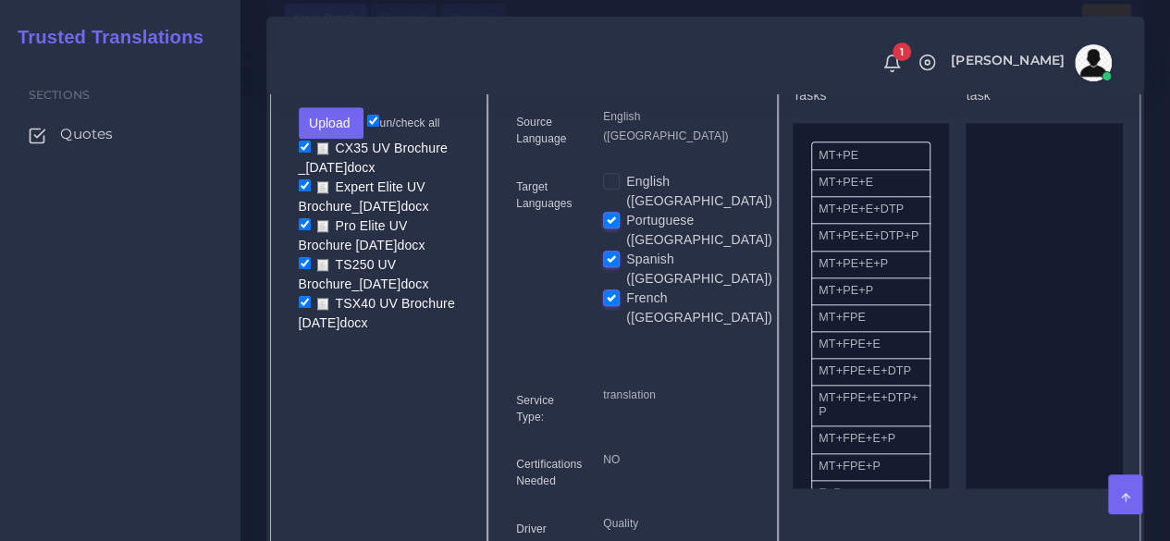
click at [626, 233] on label "Portuguese ([GEOGRAPHIC_DATA])" at bounding box center [699, 230] width 146 height 39
click at [607, 228] on input "Portuguese ([GEOGRAPHIC_DATA])" at bounding box center [611, 219] width 17 height 17
checkbox input "false"
click at [626, 289] on label "French ([GEOGRAPHIC_DATA])" at bounding box center [699, 308] width 146 height 39
click at [605, 289] on input "French ([GEOGRAPHIC_DATA])" at bounding box center [611, 297] width 17 height 17
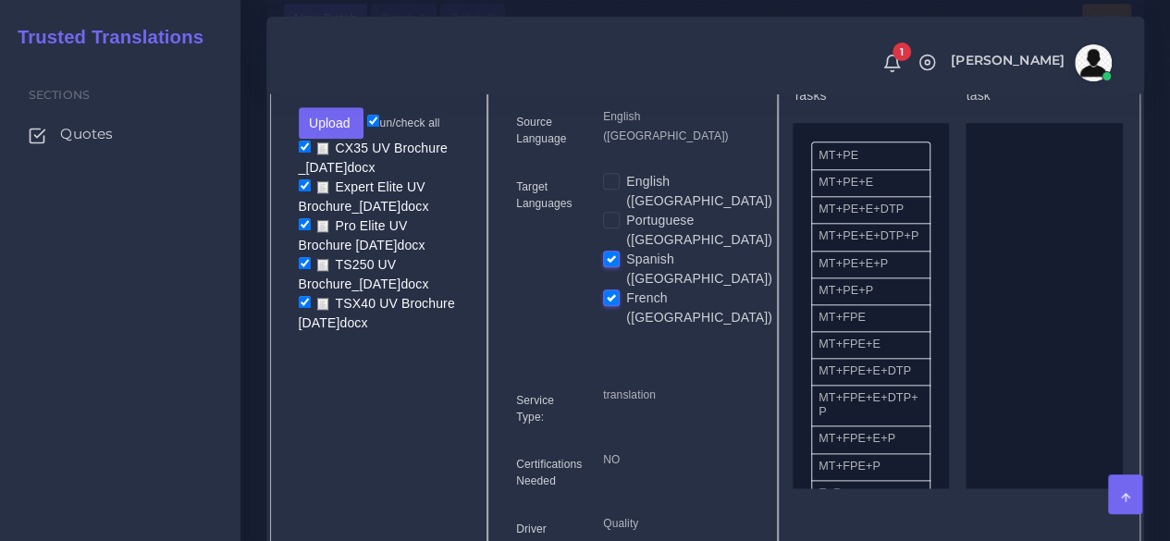
checkbox input "false"
drag, startPoint x: 842, startPoint y: 360, endPoint x: 1041, endPoint y: 382, distance: 200.2
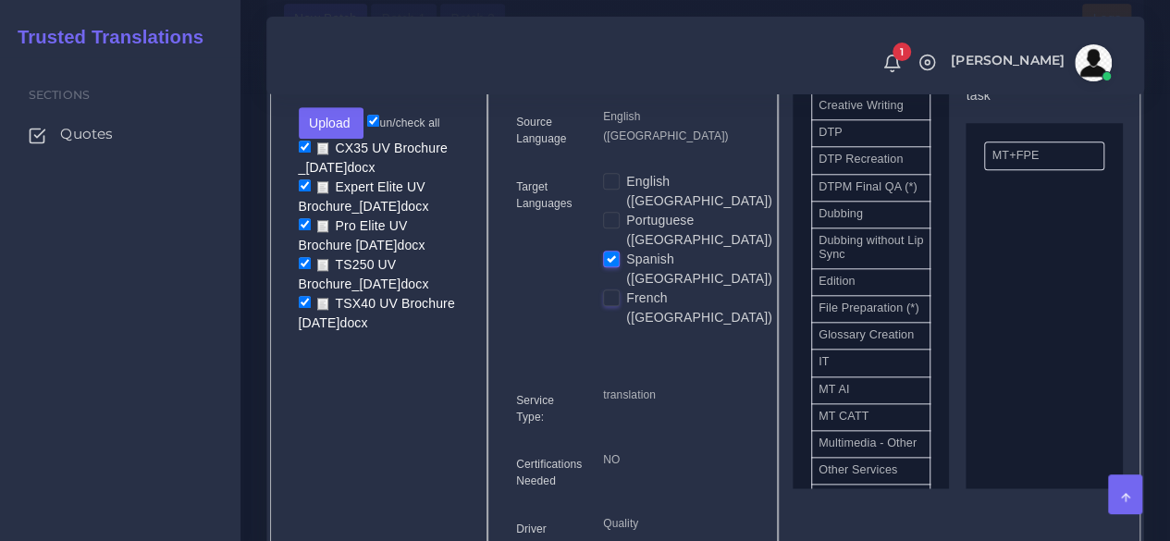
scroll to position [648, 0]
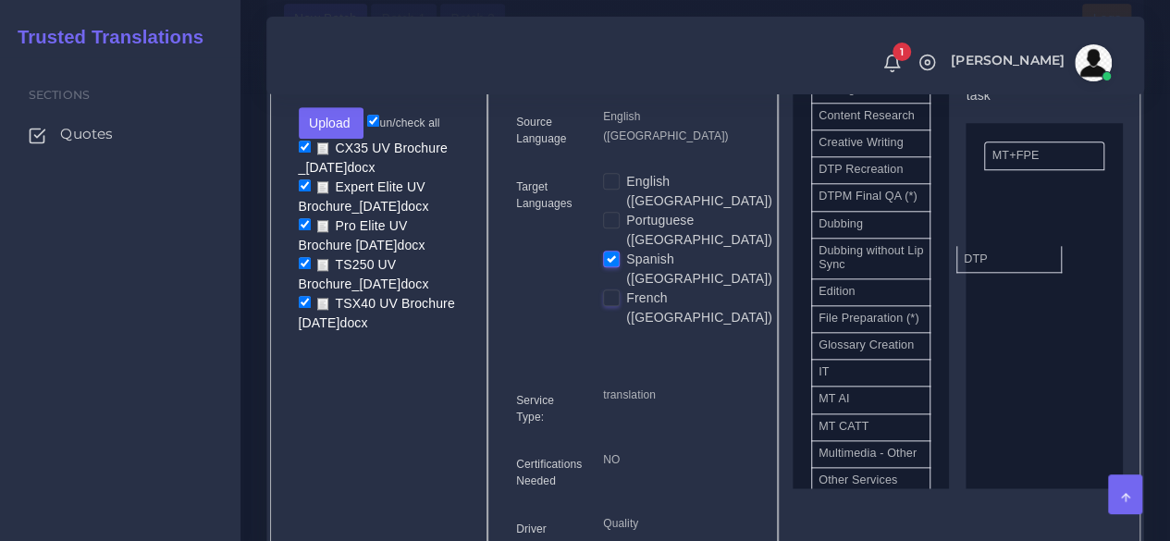
drag, startPoint x: 868, startPoint y: 225, endPoint x: 990, endPoint y: 292, distance: 139.6
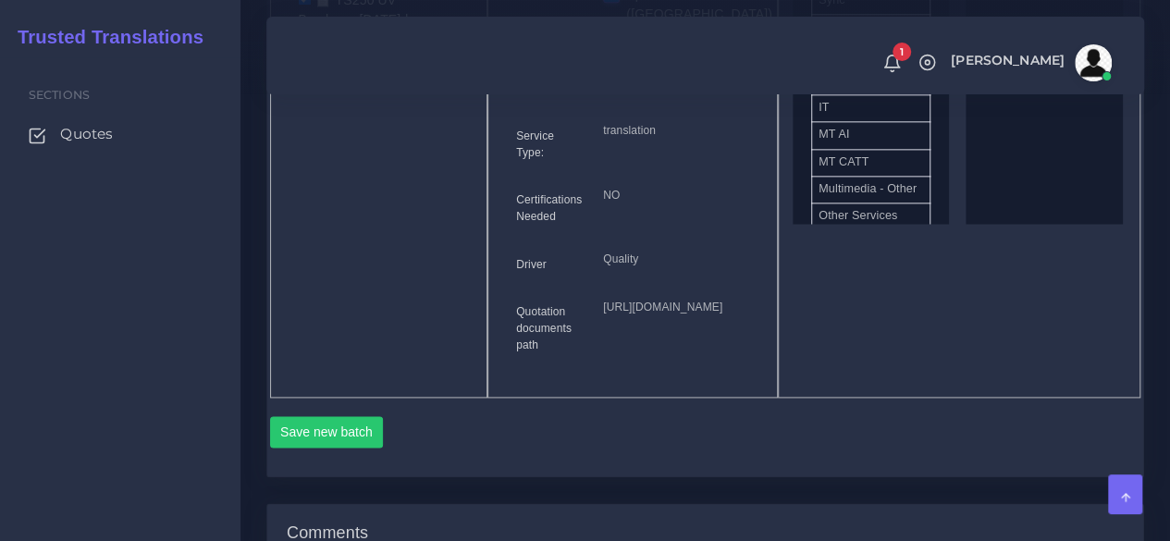
scroll to position [1295, 0]
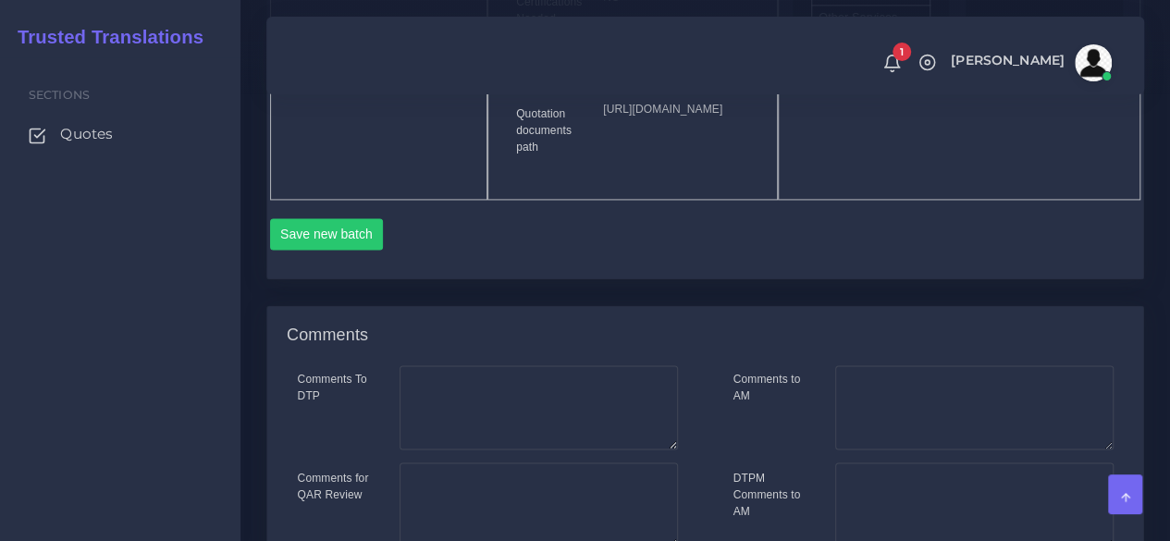
click at [333, 263] on div "Save new batch" at bounding box center [706, 231] width 872 height 63
click at [332, 250] on button "Save new batch" at bounding box center [327, 233] width 114 height 31
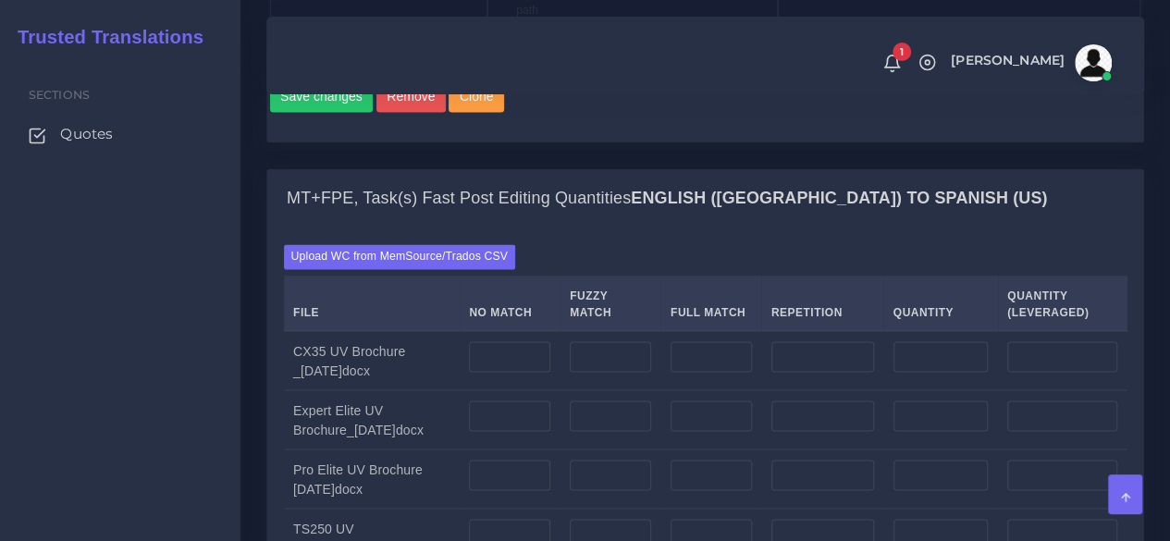
scroll to position [1573, 0]
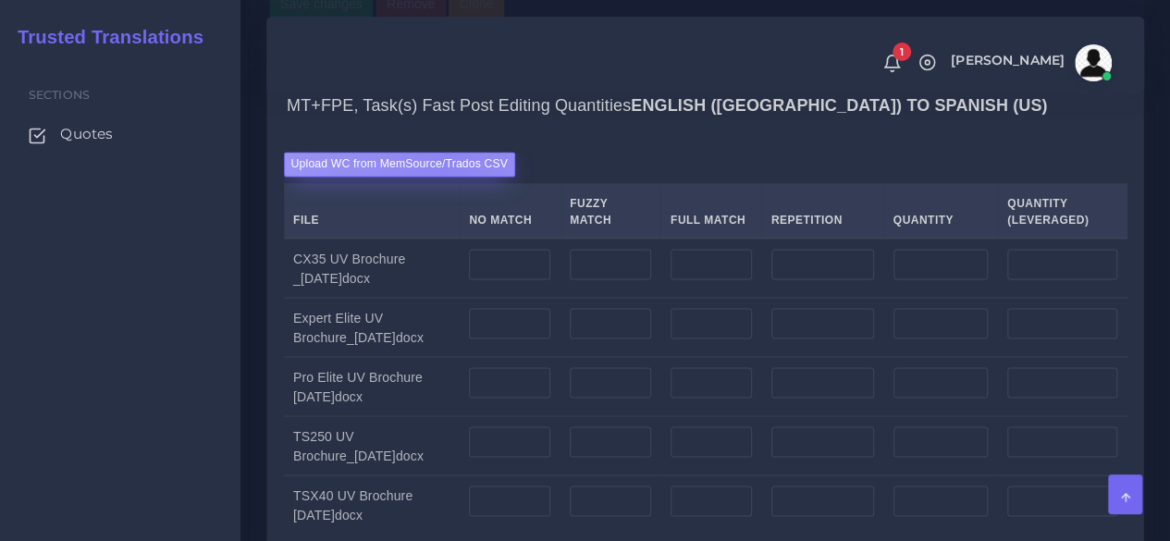
click at [442, 177] on label "Upload WC from MemSource/Trados CSV" at bounding box center [400, 164] width 232 height 25
click at [0, 0] on input "Upload WC from MemSource/Trados CSV" at bounding box center [0, 0] width 0 height 0
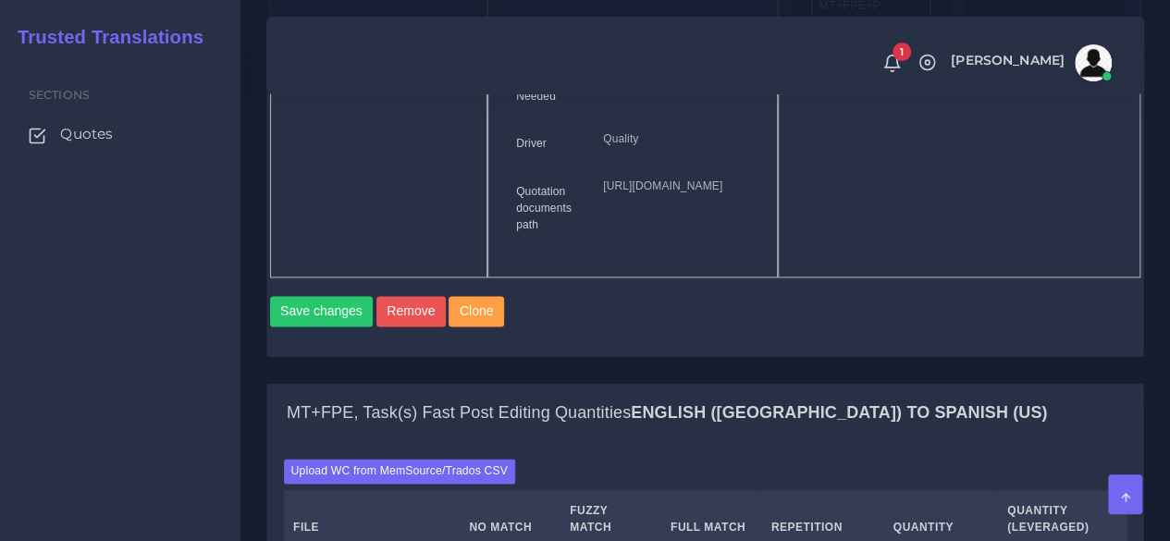
scroll to position [1295, 0]
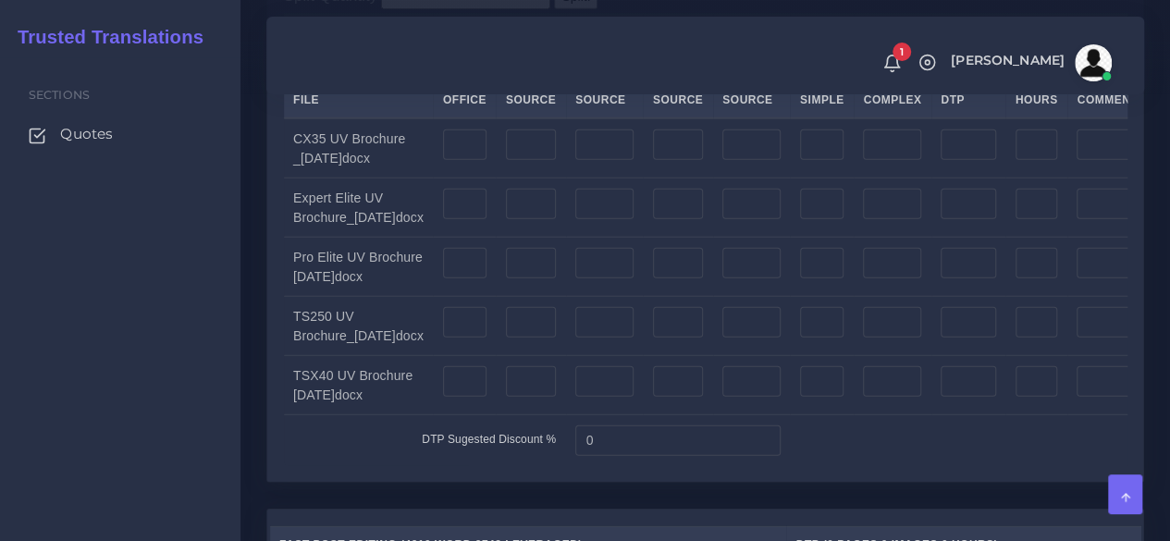
scroll to position [2313, 0]
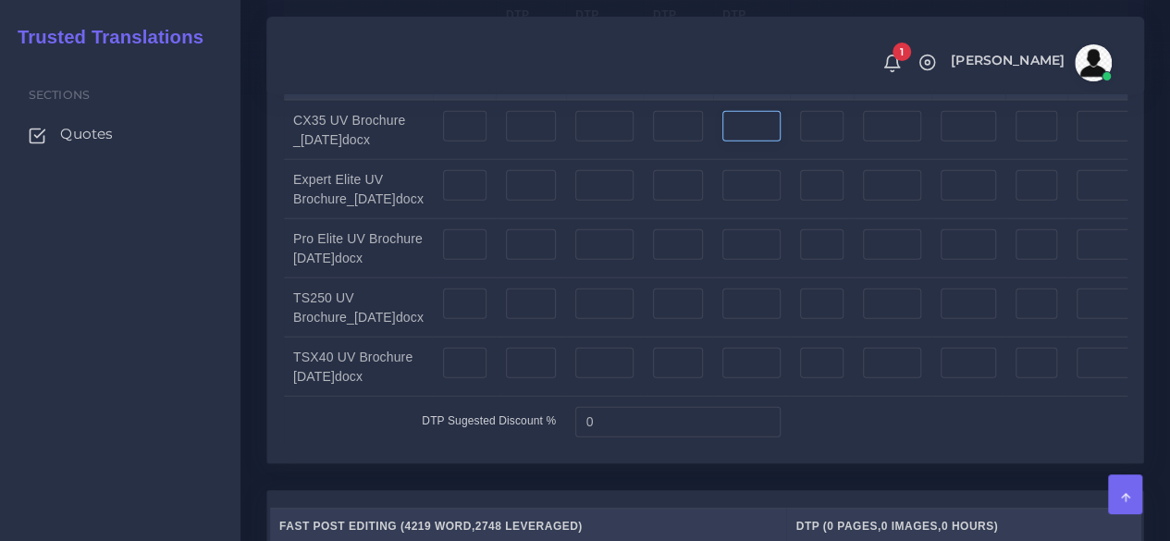
click at [755, 142] on input "number" at bounding box center [752, 126] width 58 height 31
type input "2"
click at [750, 202] on input "number" at bounding box center [752, 185] width 58 height 31
type input "2"
click at [755, 279] on td at bounding box center [752, 248] width 78 height 59
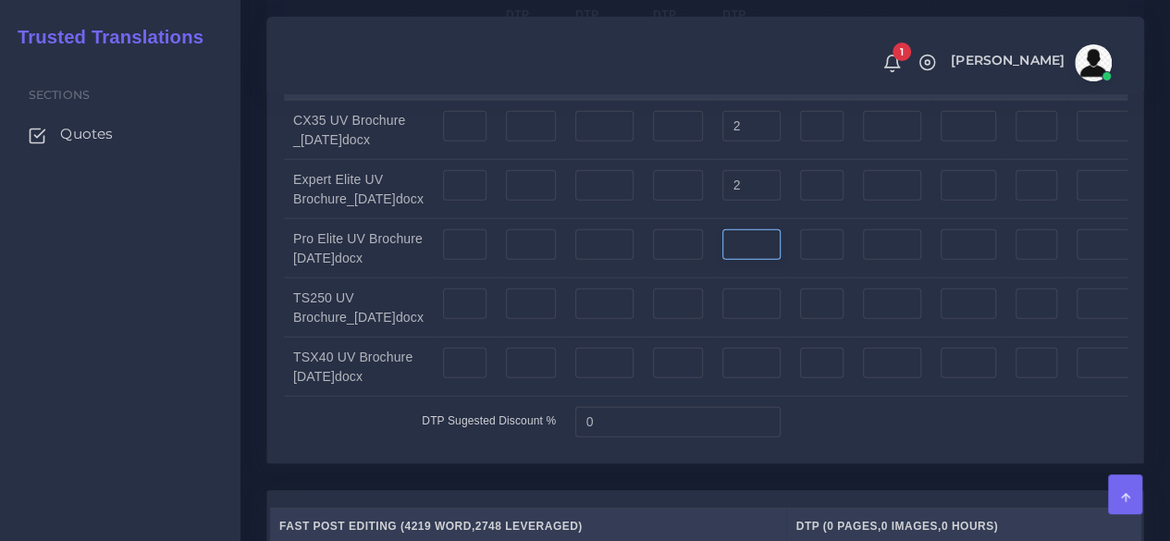
click at [755, 261] on input "number" at bounding box center [752, 244] width 58 height 31
type input "2"
click at [749, 320] on input "number" at bounding box center [752, 304] width 58 height 31
type input "2"
click at [748, 379] on input "number" at bounding box center [752, 363] width 58 height 31
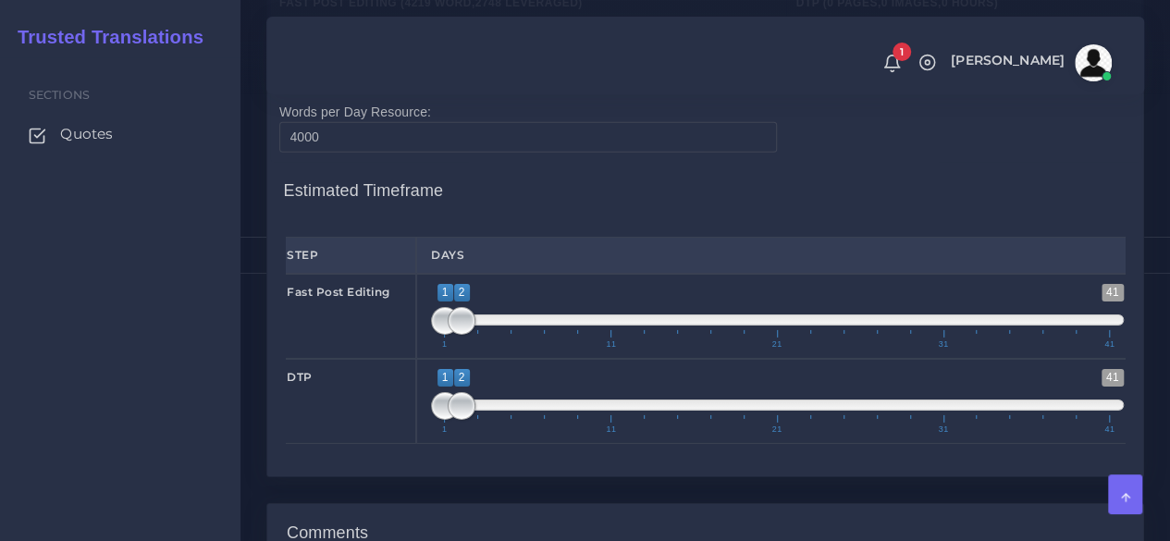
scroll to position [2868, 0]
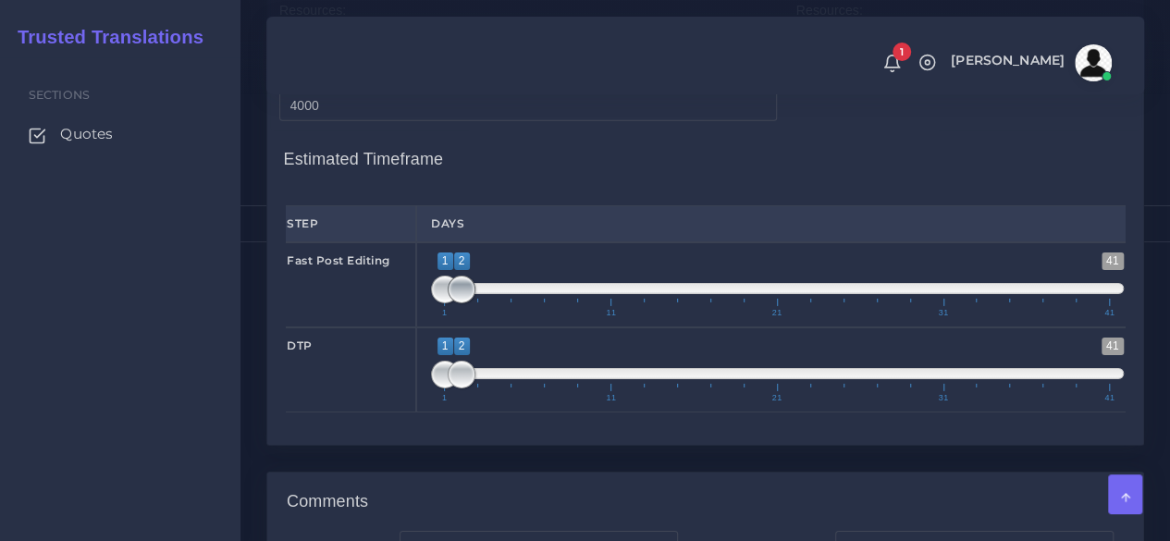
type input "2"
type input "1;1"
drag, startPoint x: 452, startPoint y: 366, endPoint x: 420, endPoint y: 372, distance: 31.9
click at [420, 328] on div "1 41 1 1 1 — 1 1 11 21 31 41 1;1" at bounding box center [777, 284] width 723 height 85
type input "2;2"
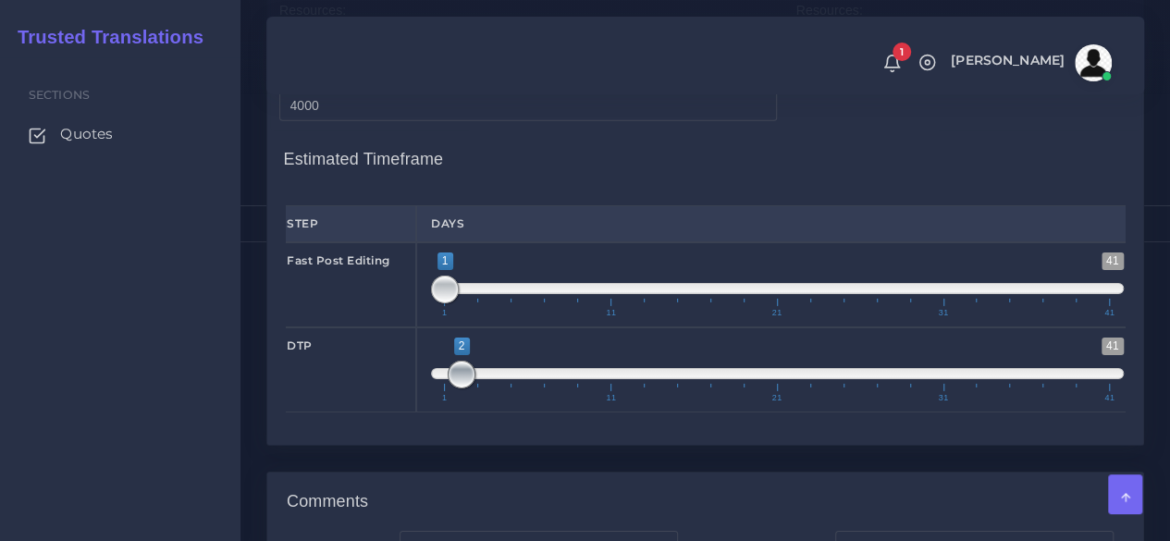
drag, startPoint x: 444, startPoint y: 448, endPoint x: 463, endPoint y: 451, distance: 18.7
click at [463, 389] on span at bounding box center [462, 375] width 28 height 28
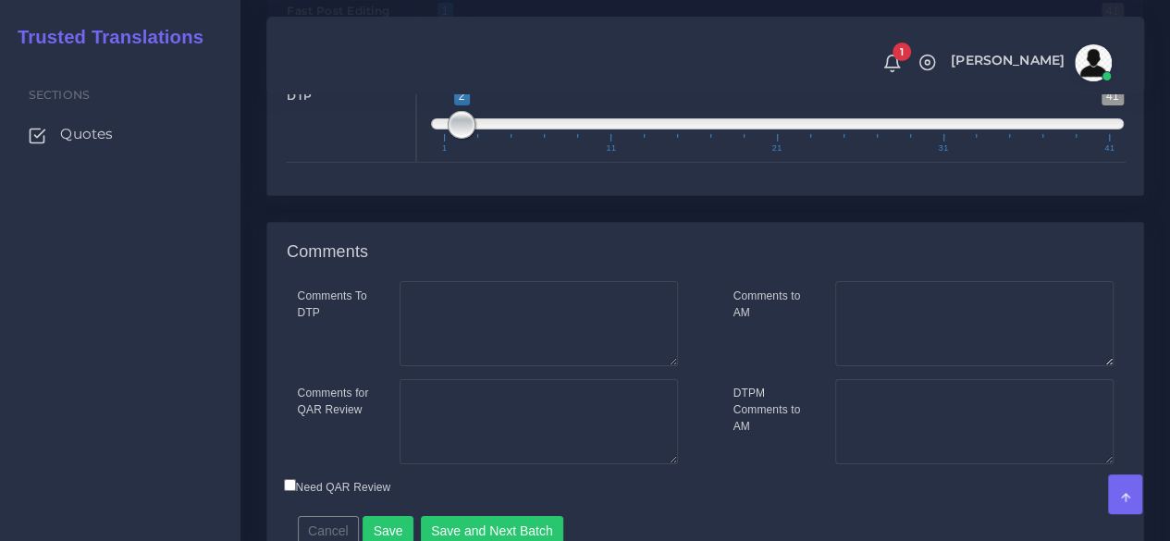
scroll to position [3283, 0]
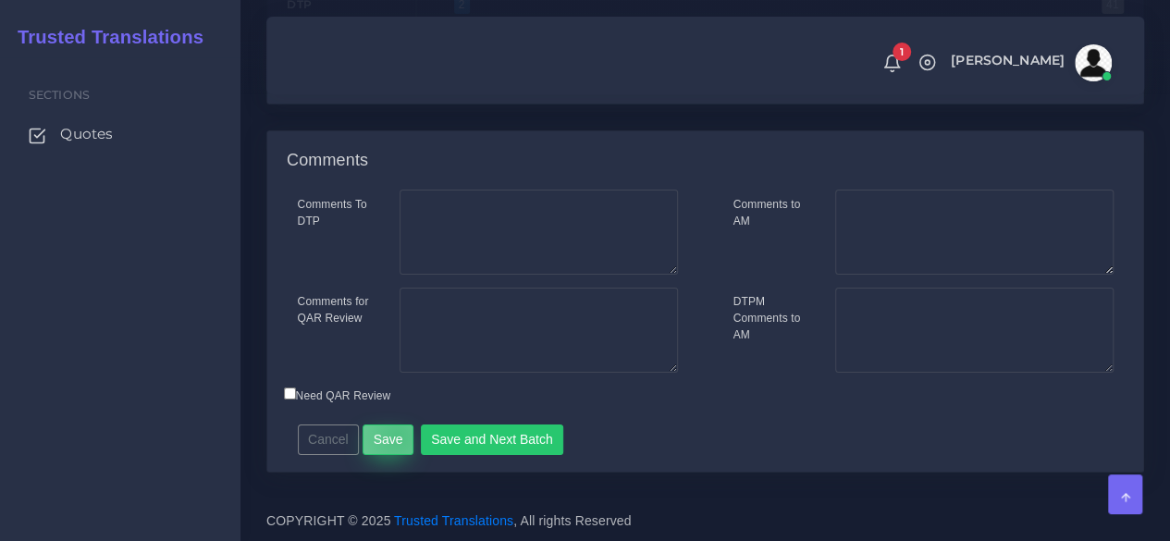
click at [393, 437] on button "Save" at bounding box center [388, 440] width 51 height 31
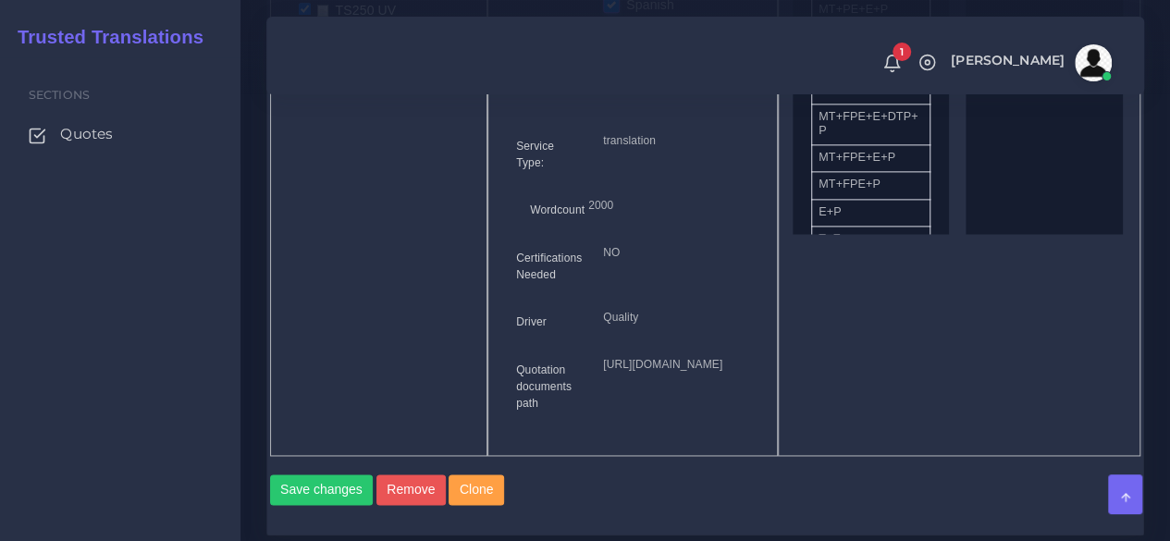
scroll to position [833, 0]
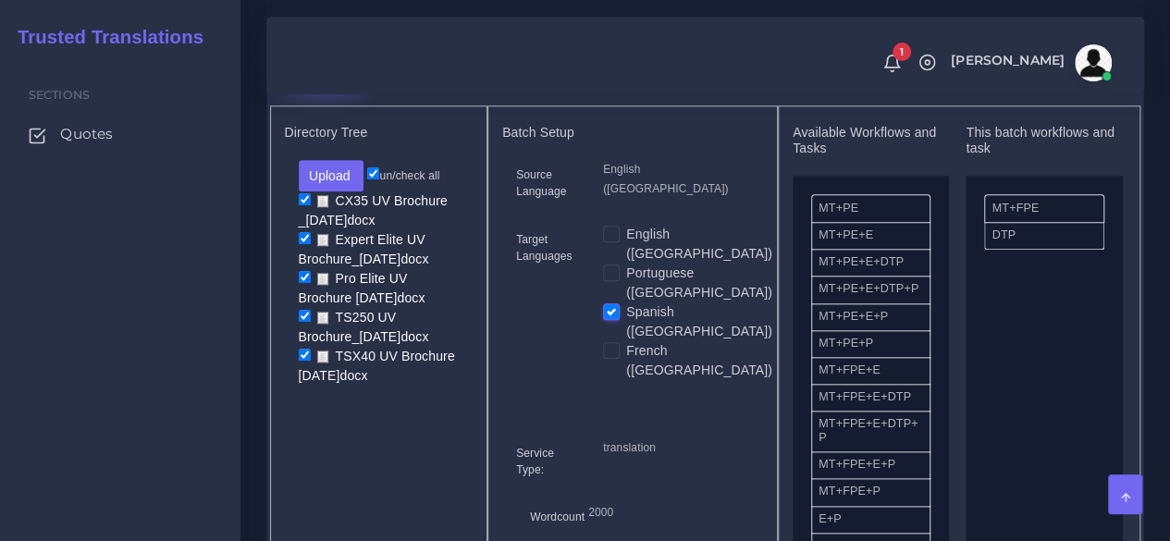
click at [344, 88] on button "New Batch" at bounding box center [326, 71] width 84 height 31
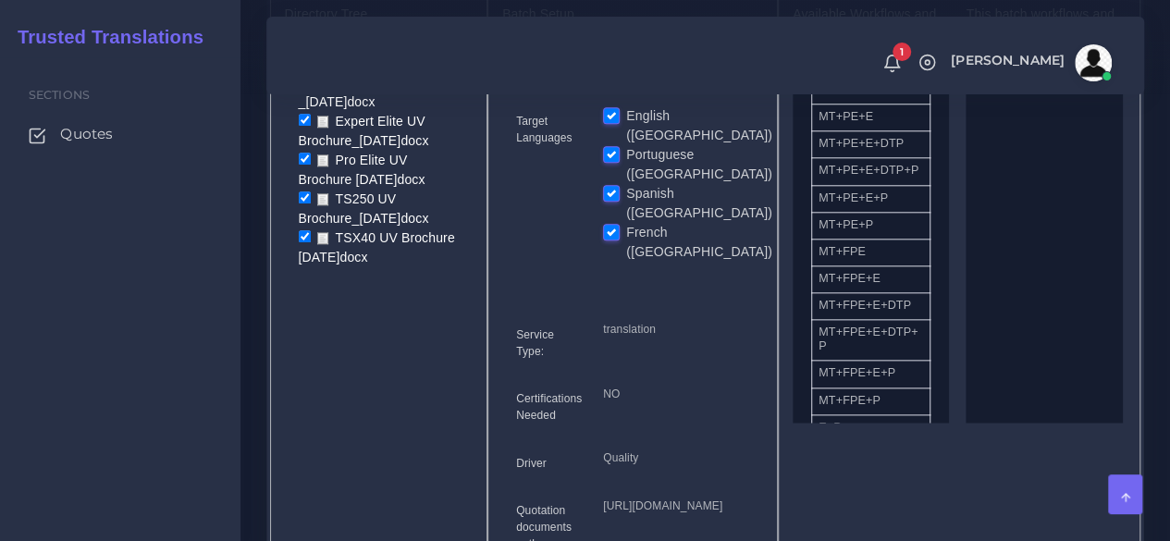
scroll to position [833, 0]
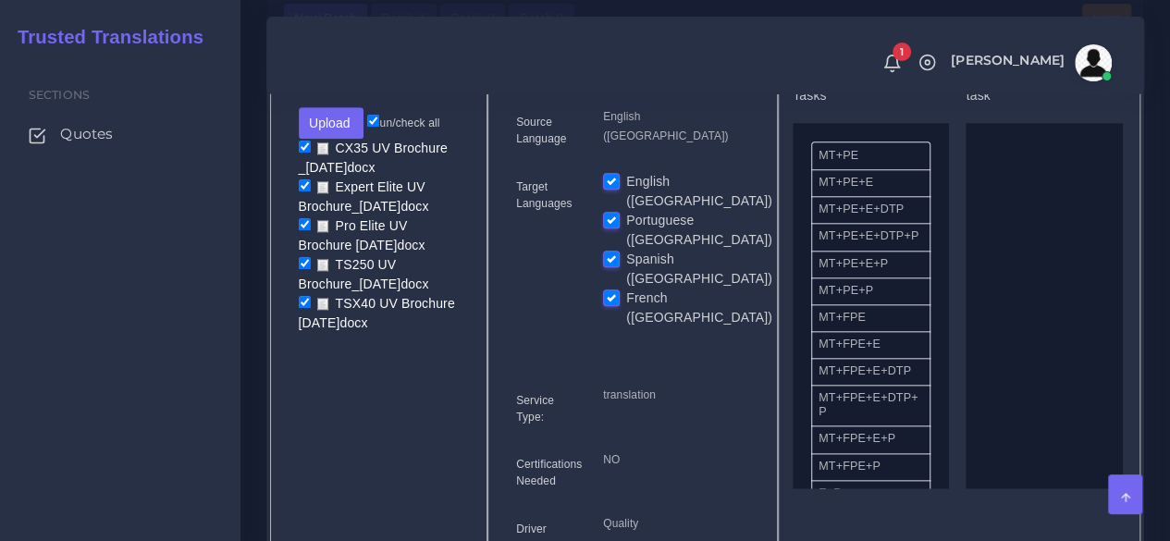
click at [626, 211] on label "English ([GEOGRAPHIC_DATA])" at bounding box center [699, 191] width 146 height 39
click at [617, 189] on input "English ([GEOGRAPHIC_DATA])" at bounding box center [611, 180] width 17 height 17
checkbox input "false"
drag, startPoint x: 614, startPoint y: 228, endPoint x: 611, endPoint y: 238, distance: 10.8
click at [626, 229] on label "Portuguese ([GEOGRAPHIC_DATA])" at bounding box center [699, 230] width 146 height 39
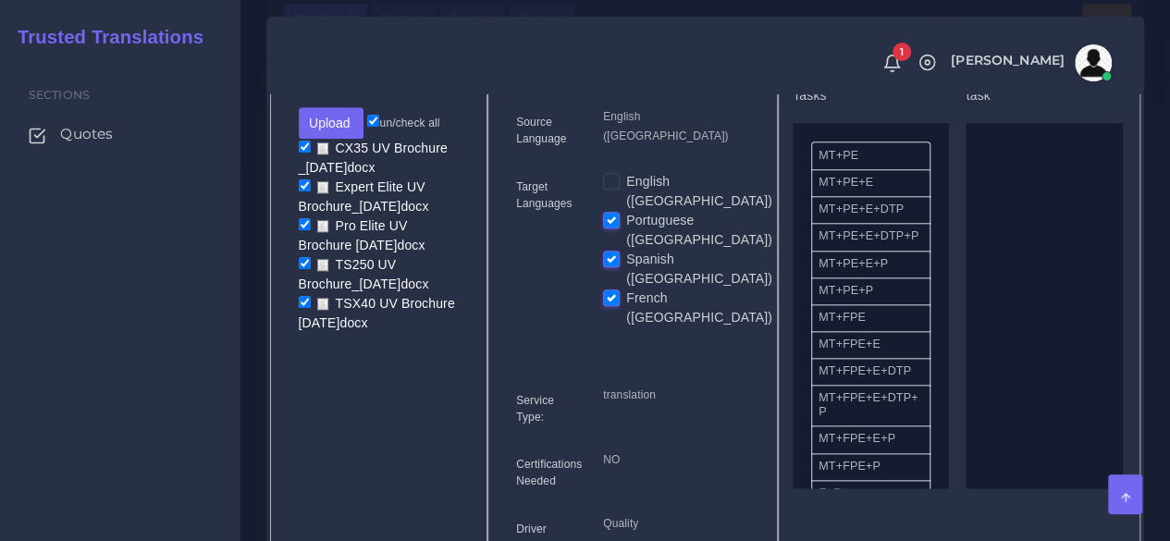
click at [613, 228] on input "Portuguese ([GEOGRAPHIC_DATA])" at bounding box center [611, 219] width 17 height 17
checkbox input "false"
click at [626, 250] on label "Spanish ([GEOGRAPHIC_DATA])" at bounding box center [699, 269] width 146 height 39
click at [610, 250] on input "Spanish ([GEOGRAPHIC_DATA])" at bounding box center [611, 258] width 17 height 17
checkbox input "false"
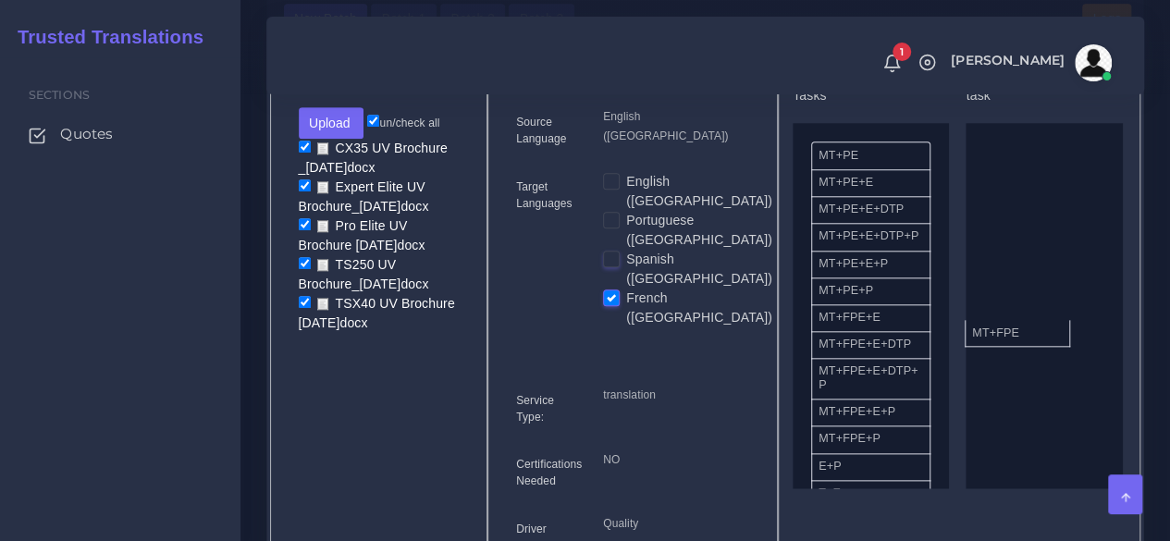
drag, startPoint x: 862, startPoint y: 358, endPoint x: 984, endPoint y: 361, distance: 122.2
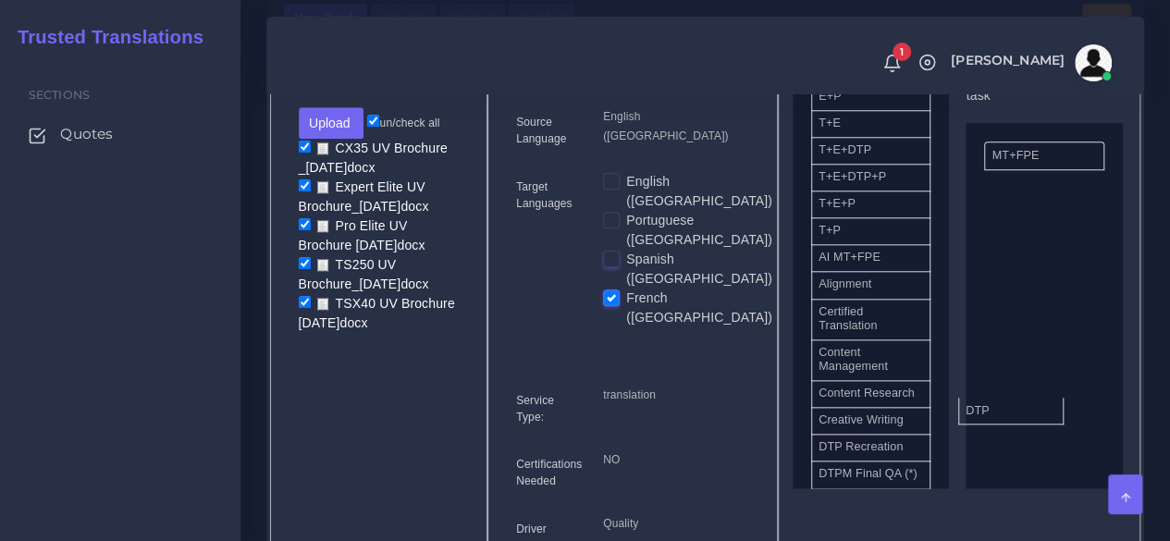
drag, startPoint x: 869, startPoint y: 495, endPoint x: 1016, endPoint y: 434, distance: 159.3
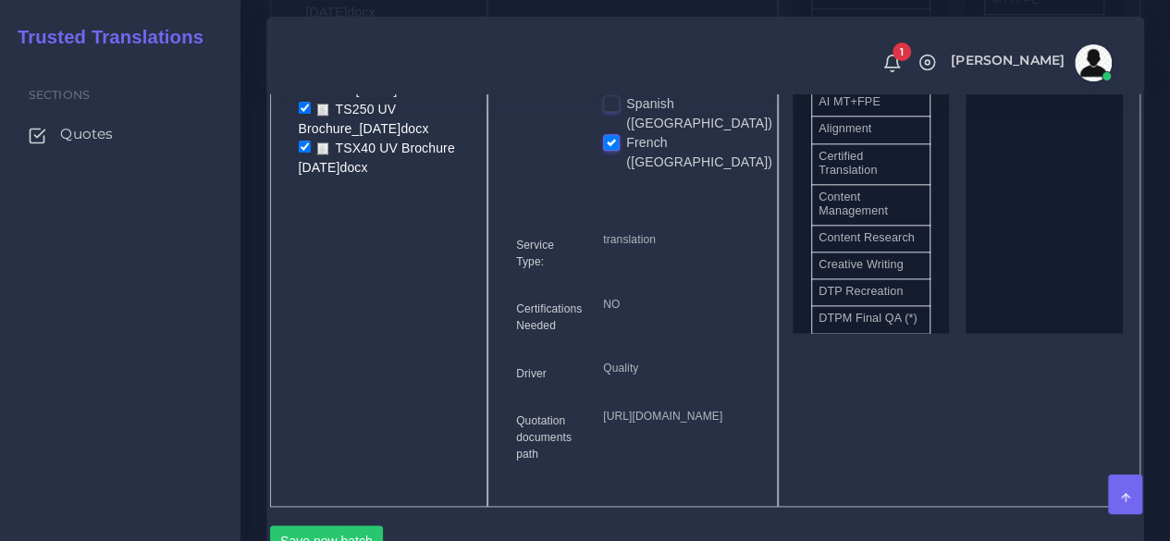
scroll to position [1295, 0]
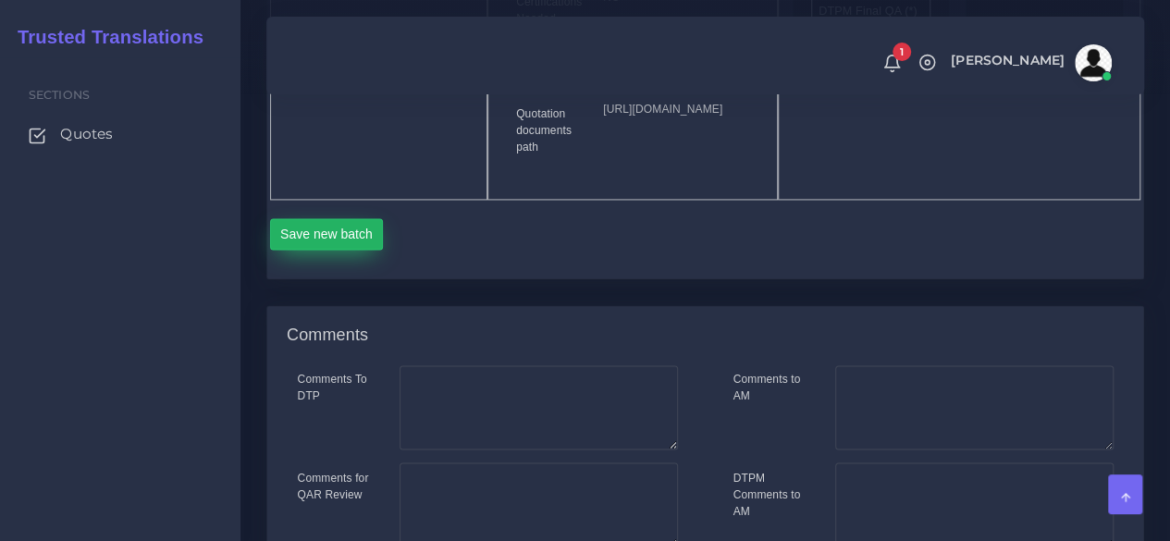
click at [336, 250] on button "Save new batch" at bounding box center [327, 233] width 114 height 31
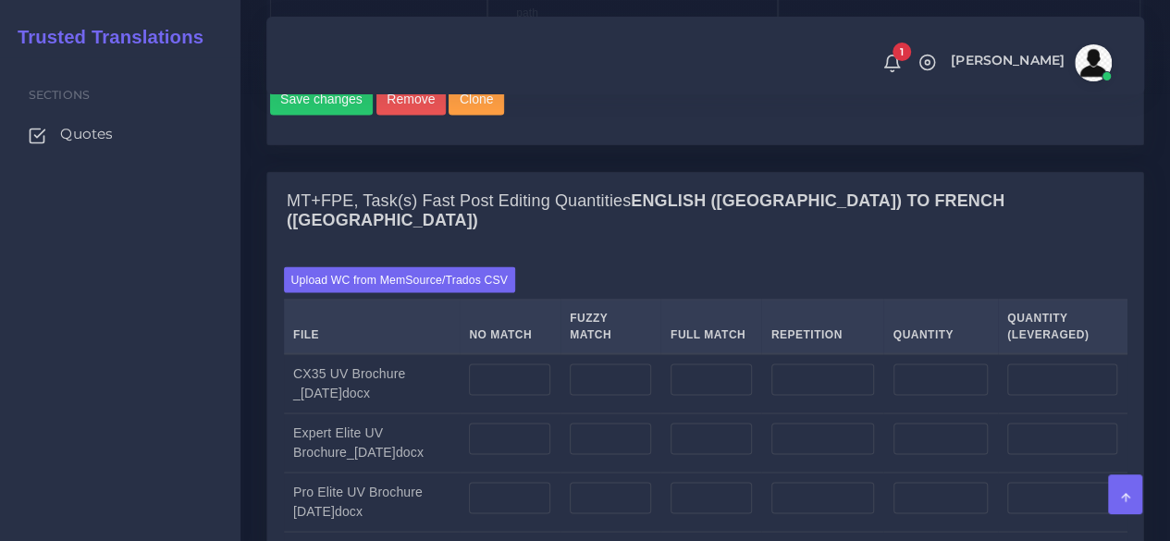
scroll to position [1480, 0]
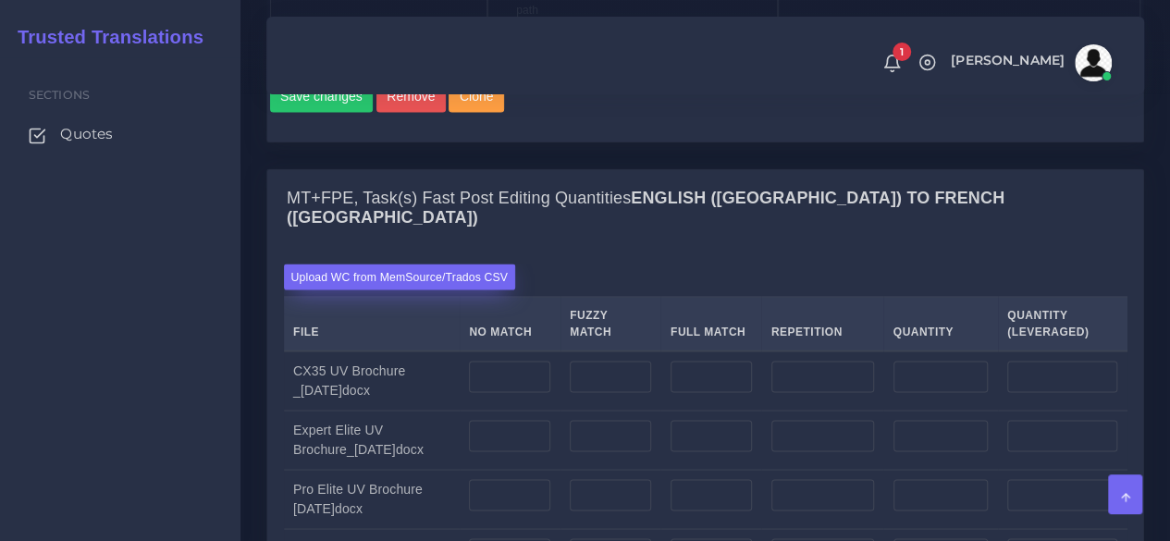
click at [403, 289] on label "Upload WC from MemSource/Trados CSV" at bounding box center [400, 276] width 232 height 25
click at [0, 0] on input "Upload WC from MemSource/Trados CSV" at bounding box center [0, 0] width 0 height 0
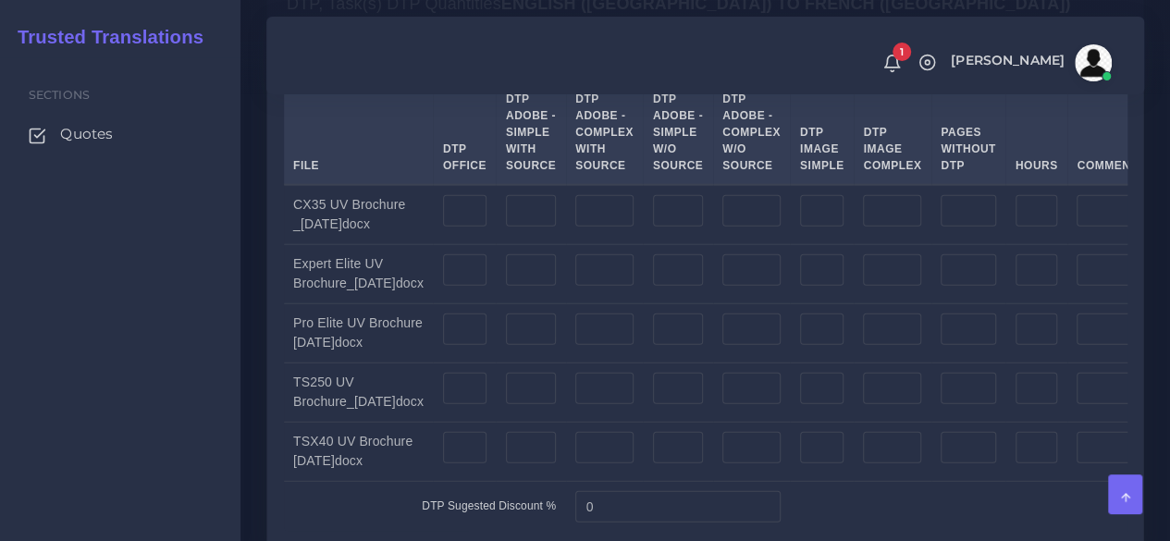
scroll to position [2221, 0]
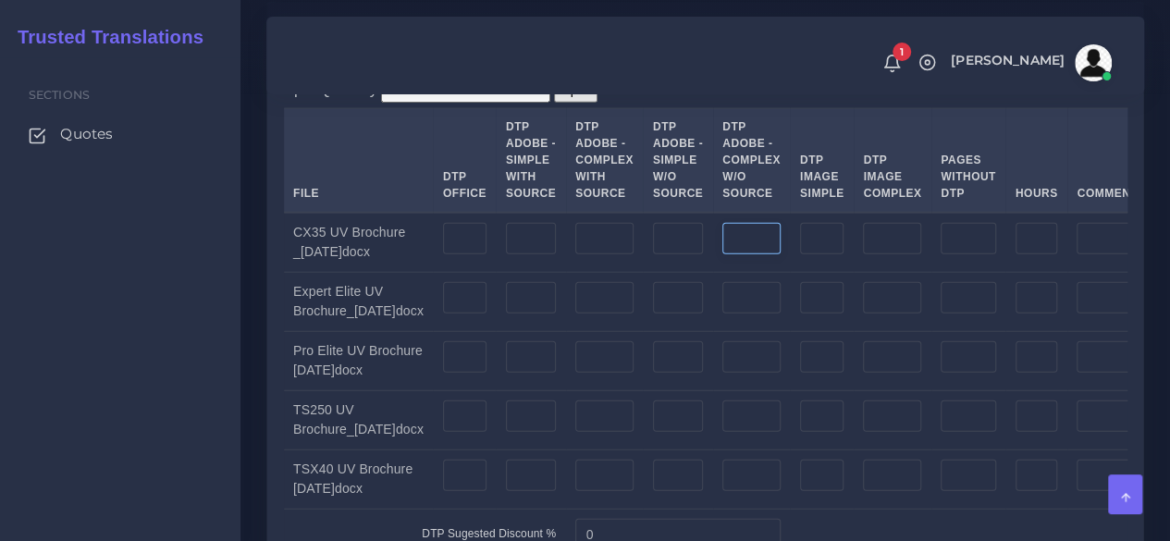
click at [770, 254] on input "number" at bounding box center [752, 238] width 58 height 31
type input "2"
click at [755, 314] on input "number" at bounding box center [752, 297] width 58 height 31
type input "2"
click at [757, 373] on input "number" at bounding box center [752, 356] width 58 height 31
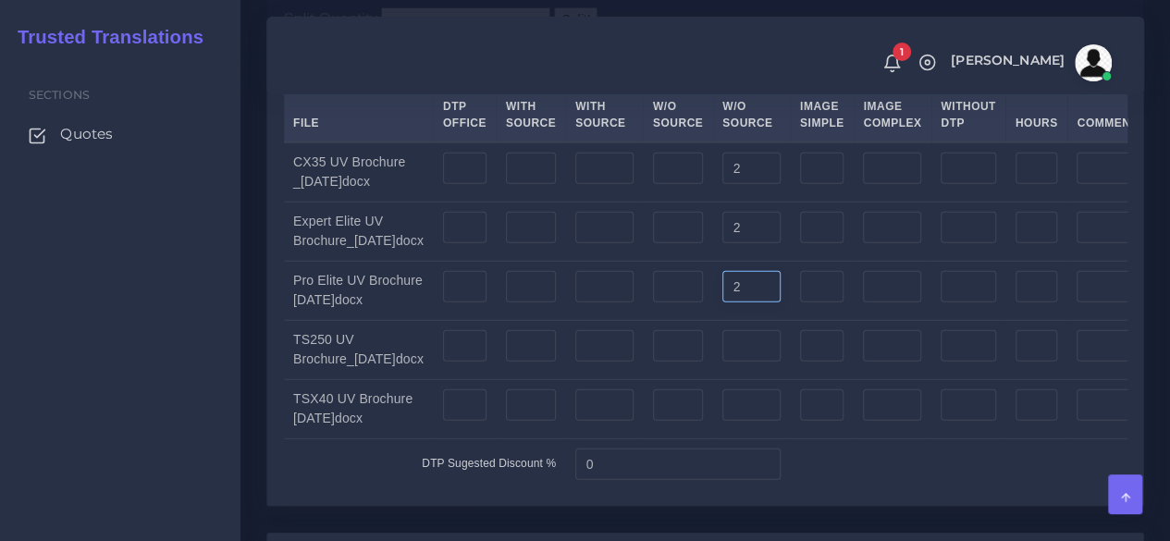
scroll to position [2406, 0]
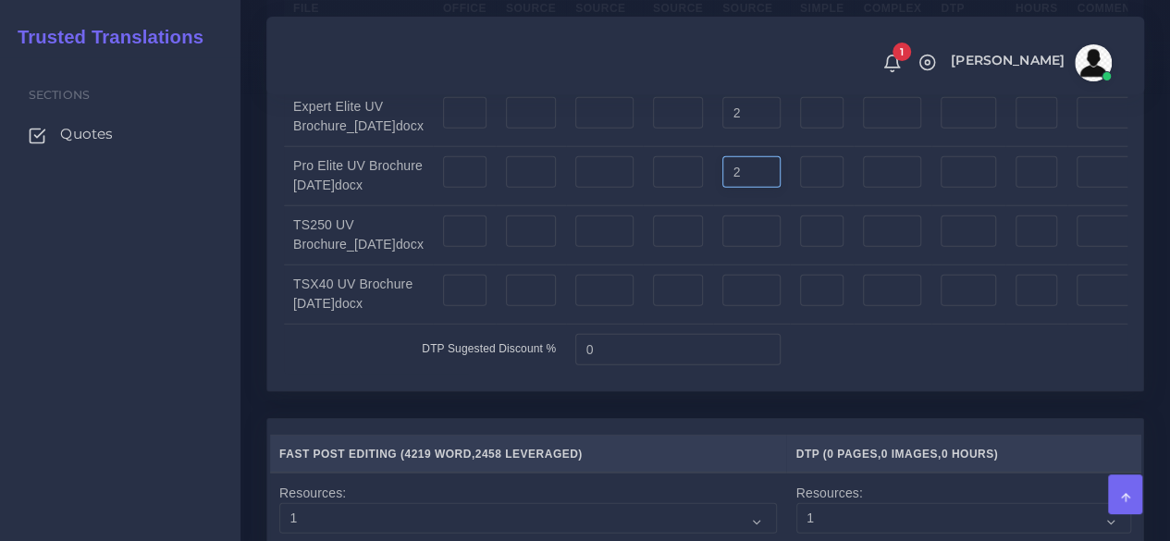
type input "2"
click at [762, 247] on input "number" at bounding box center [752, 231] width 58 height 31
type input "2"
click at [761, 306] on input "number" at bounding box center [752, 290] width 58 height 31
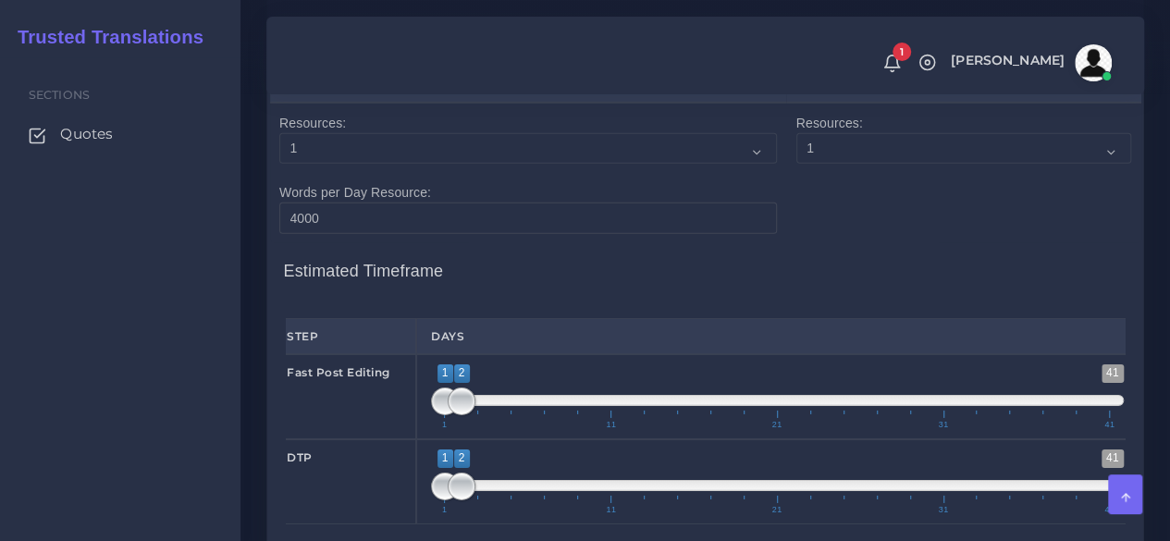
scroll to position [3053, 0]
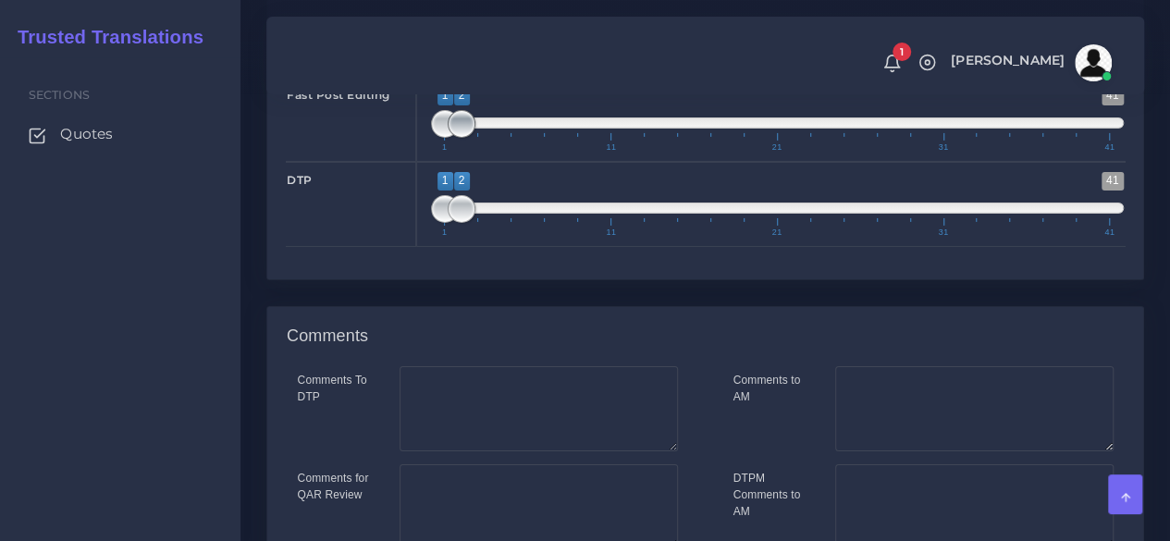
type input "2"
type input "1;1"
drag, startPoint x: 465, startPoint y: 186, endPoint x: 431, endPoint y: 190, distance: 34.4
click at [431, 152] on span "1 41 1 1 1 — 1 1 11 21 31 41" at bounding box center [777, 119] width 693 height 65
click at [468, 223] on span at bounding box center [478, 209] width 28 height 28
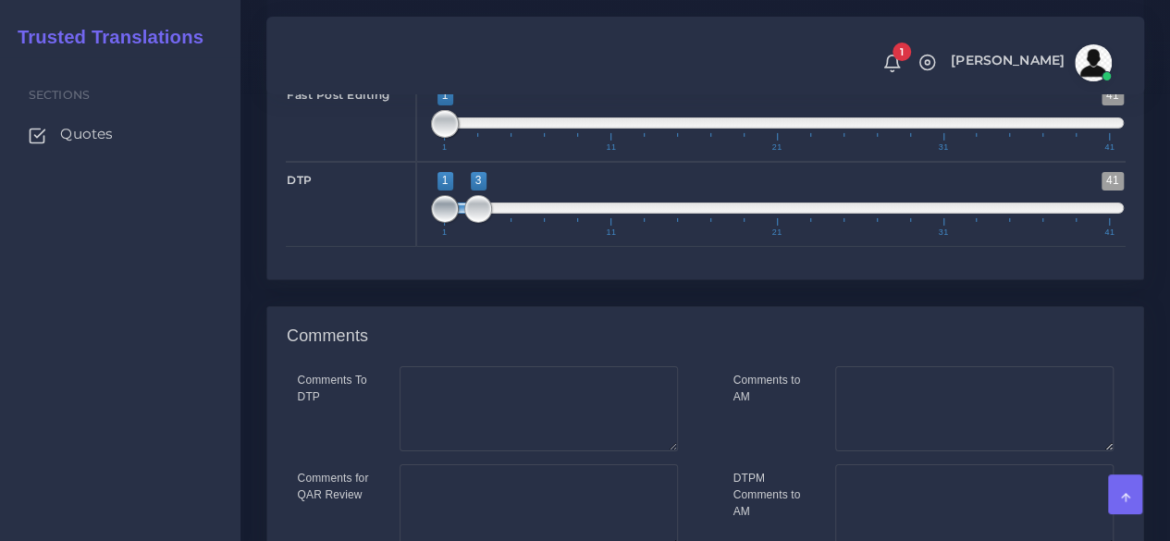
type input "3;3"
drag, startPoint x: 443, startPoint y: 270, endPoint x: 474, endPoint y: 268, distance: 30.6
click at [474, 223] on span at bounding box center [478, 209] width 28 height 28
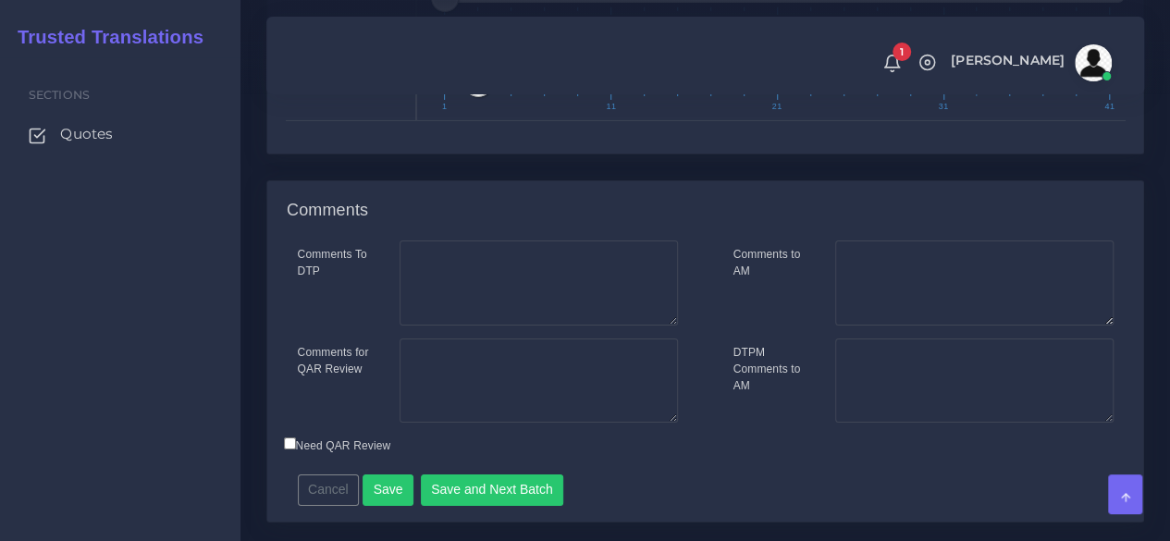
scroll to position [3283, 0]
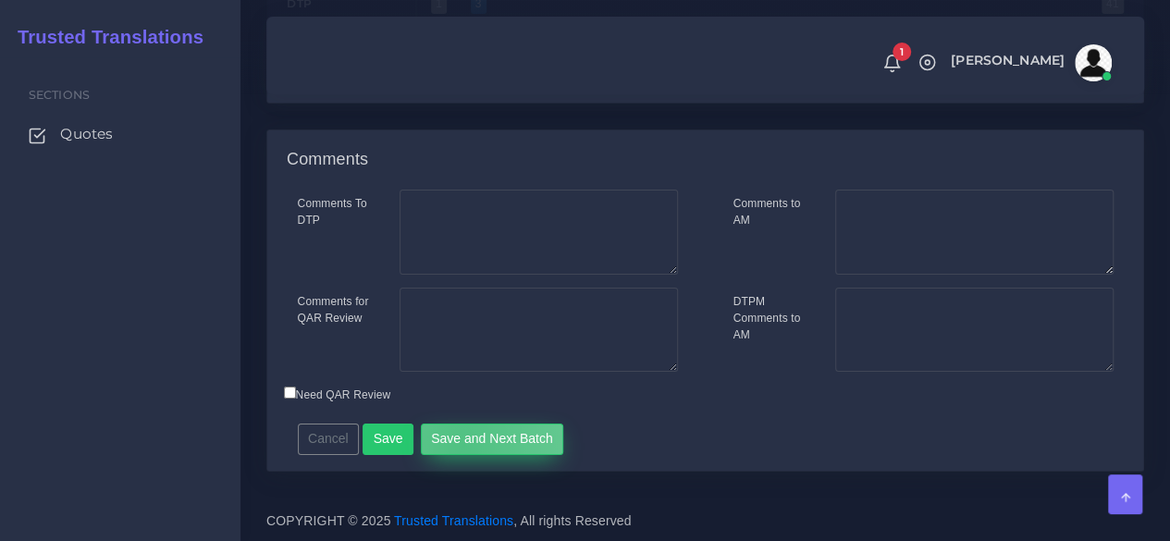
click at [455, 447] on button "Save and Next Batch" at bounding box center [492, 439] width 143 height 31
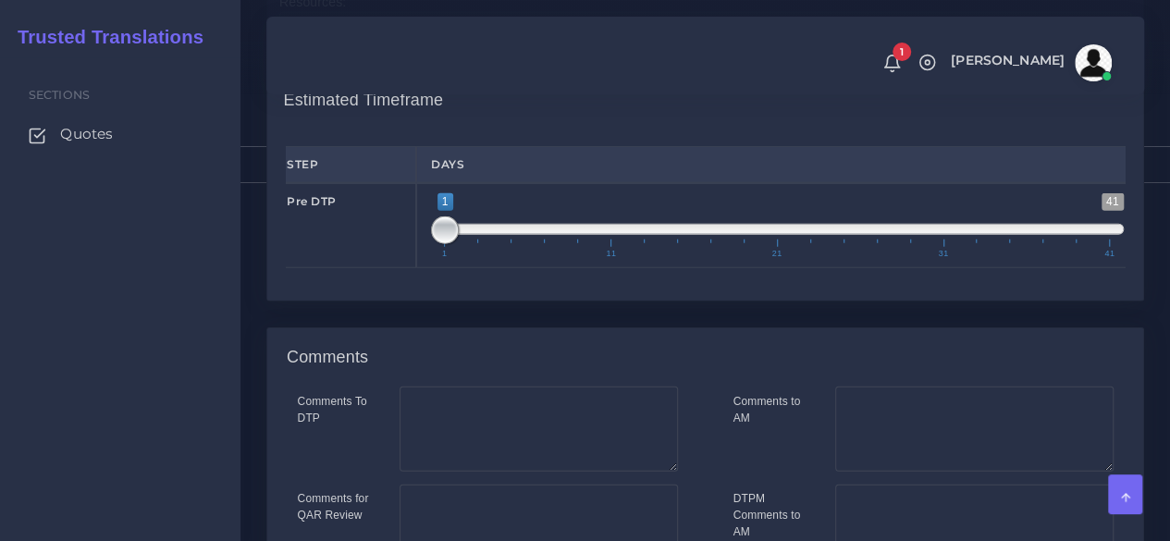
scroll to position [2516, 0]
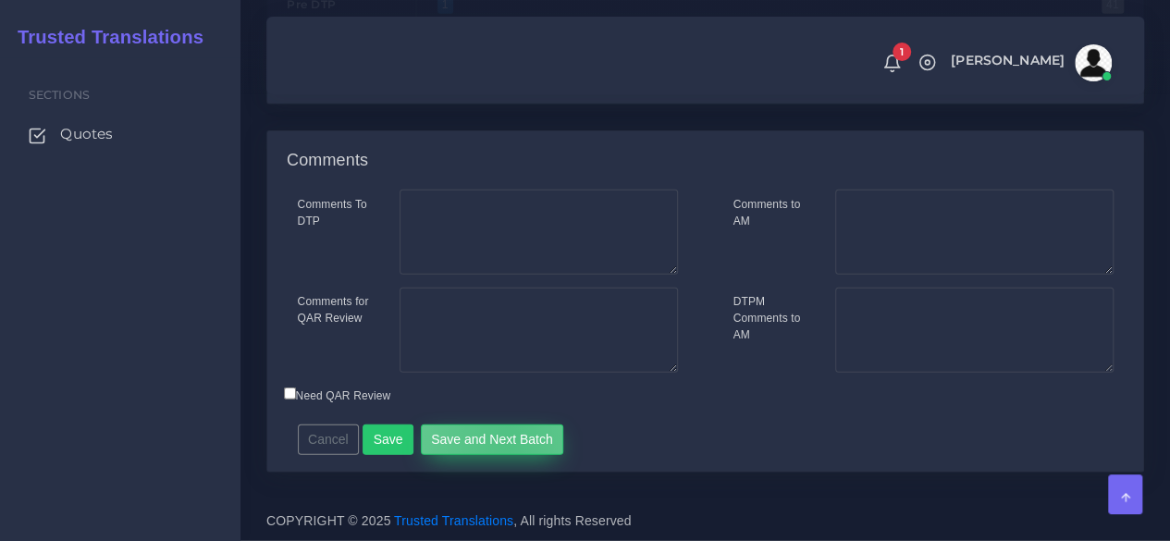
click at [500, 445] on button "Save and Next Batch" at bounding box center [492, 440] width 143 height 31
click at [464, 440] on button "Save and Next Batch" at bounding box center [492, 439] width 143 height 31
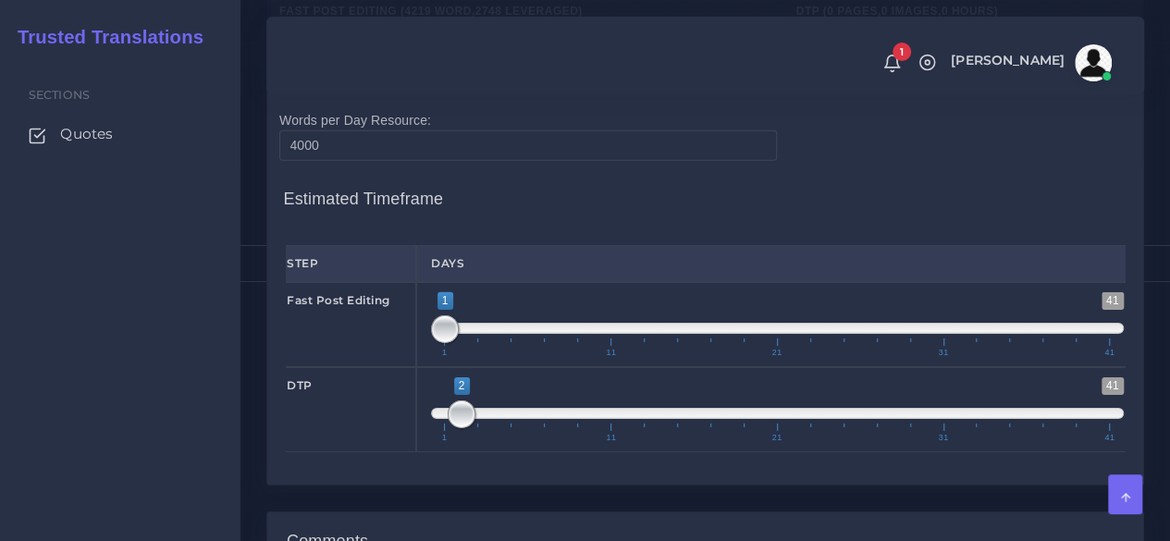
scroll to position [3231, 0]
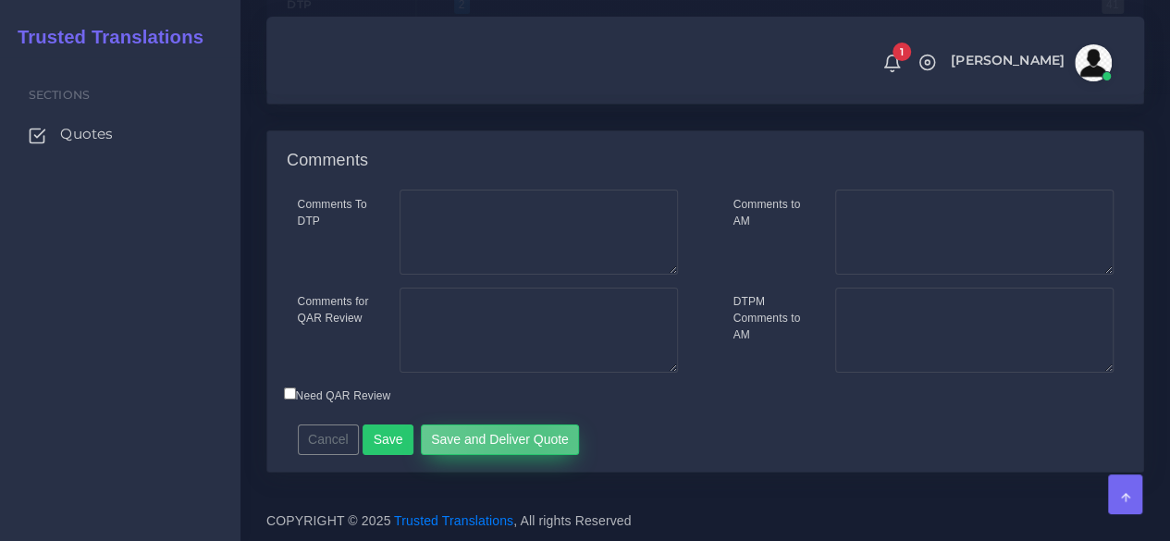
click at [526, 440] on button "Save and Deliver Quote" at bounding box center [500, 440] width 159 height 31
